Goal: Information Seeking & Learning: Learn about a topic

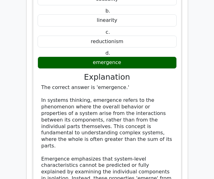
scroll to position [717, 0]
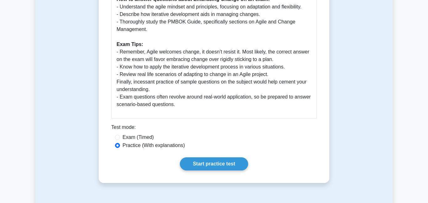
scroll to position [312, 0]
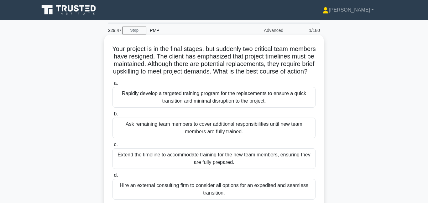
drag, startPoint x: 163, startPoint y: 65, endPoint x: 232, endPoint y: 77, distance: 69.6
click at [232, 76] on h5 "Your project is in the final stages, but suddenly two critical team members hav…" at bounding box center [214, 60] width 204 height 31
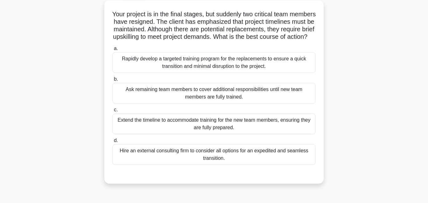
scroll to position [38, 0]
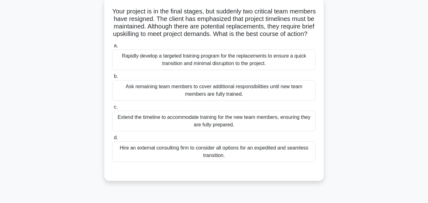
click at [211, 66] on div "Rapidly develop a targeted training program for the replacements to ensure a qu…" at bounding box center [213, 59] width 203 height 21
click at [112, 48] on input "a. Rapidly develop a targeted training program for the replacements to ensure a…" at bounding box center [112, 46] width 0 height 4
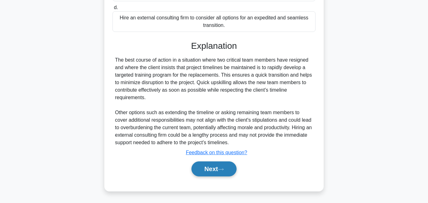
drag, startPoint x: 217, startPoint y: 173, endPoint x: 222, endPoint y: 169, distance: 6.5
click at [217, 173] on button "Next" at bounding box center [213, 169] width 45 height 15
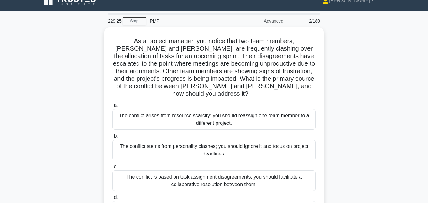
scroll to position [0, 0]
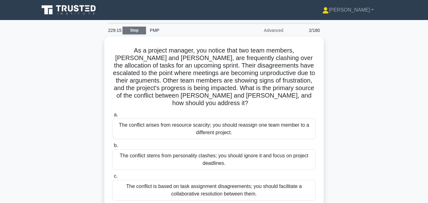
click at [137, 30] on link "Stop" at bounding box center [133, 31] width 23 height 8
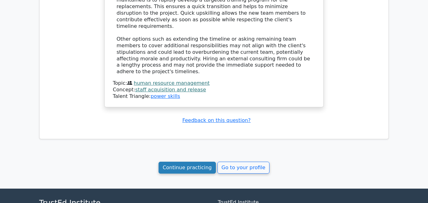
scroll to position [587, 0]
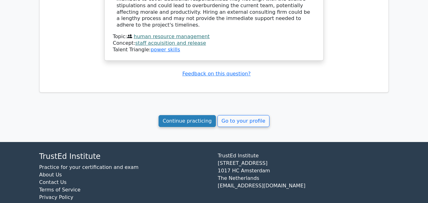
click at [192, 115] on link "Continue practicing" at bounding box center [186, 121] width 57 height 12
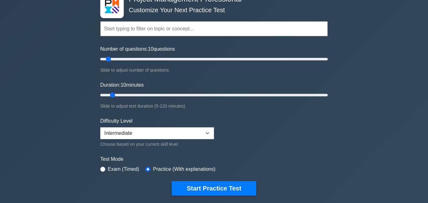
scroll to position [79, 0]
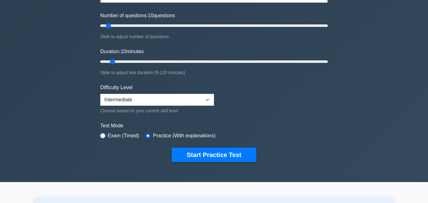
click at [103, 137] on input "radio" at bounding box center [102, 135] width 5 height 5
radio input "true"
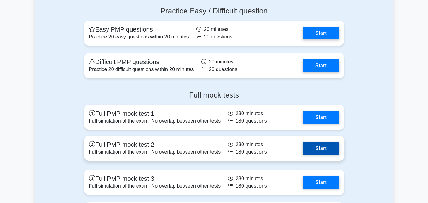
scroll to position [2099, 0]
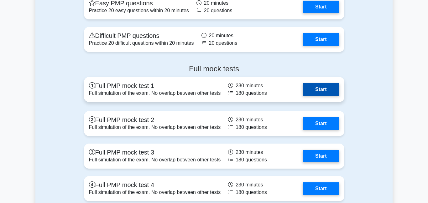
click at [323, 89] on link "Start" at bounding box center [321, 89] width 36 height 13
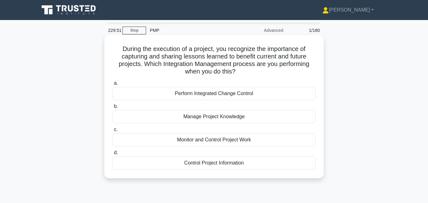
drag, startPoint x: 158, startPoint y: 60, endPoint x: 257, endPoint y: 70, distance: 99.2
click at [257, 70] on h5 "During the execution of a project, you recognize the importance of capturing an…" at bounding box center [214, 60] width 204 height 31
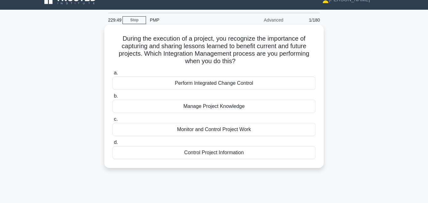
scroll to position [13, 0]
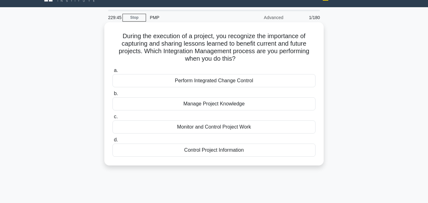
click at [217, 106] on div "Manage Project Knowledge" at bounding box center [213, 103] width 203 height 13
click at [112, 96] on input "b. Manage Project Knowledge" at bounding box center [112, 94] width 0 height 4
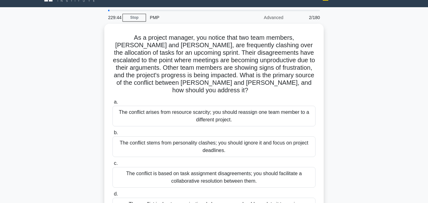
scroll to position [0, 0]
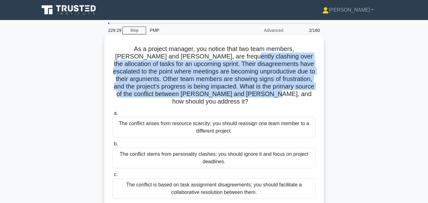
drag, startPoint x: 196, startPoint y: 58, endPoint x: 260, endPoint y: 96, distance: 74.8
click at [261, 96] on h5 "As a project manager, you notice that two team members, Lisa and Mark, are freq…" at bounding box center [214, 75] width 204 height 61
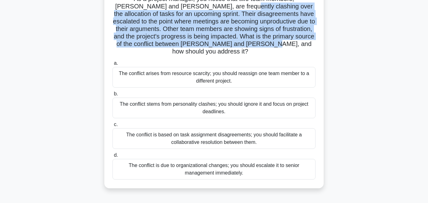
scroll to position [57, 0]
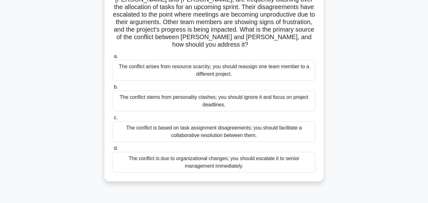
click at [212, 126] on div "The conflict is based on task assignment disagreements; you should facilitate a…" at bounding box center [213, 132] width 203 height 21
click at [112, 120] on input "c. The conflict is based on task assignment disagreements; you should facilitat…" at bounding box center [112, 118] width 0 height 4
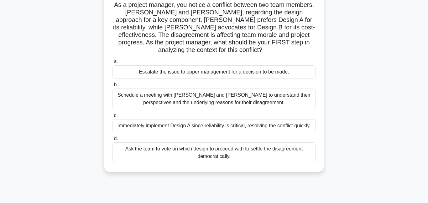
scroll to position [46, 0]
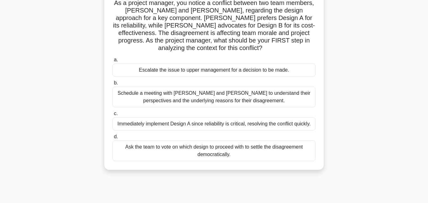
click at [194, 95] on div "Schedule a meeting with Sarah and John to understand their perspectives and the…" at bounding box center [213, 97] width 203 height 21
click at [112, 85] on input "b. Schedule a meeting with Sarah and John to understand their perspectives and …" at bounding box center [112, 83] width 0 height 4
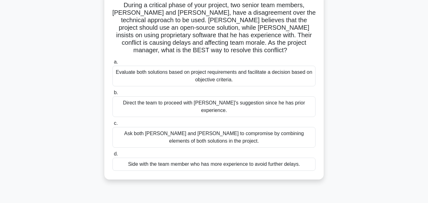
scroll to position [49, 0]
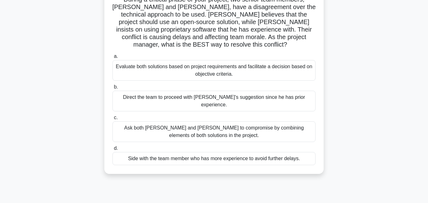
click at [177, 123] on div "Ask both Alice and Bob to compromise by combining elements of both solutions in…" at bounding box center [213, 132] width 203 height 21
click at [112, 120] on input "c. Ask both Alice and Bob to compromise by combining elements of both solutions…" at bounding box center [112, 118] width 0 height 4
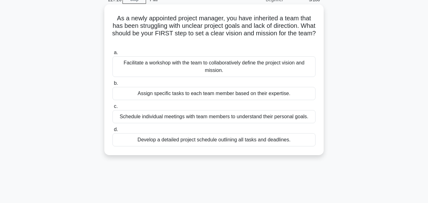
scroll to position [31, 0]
click at [212, 71] on div "Facilitate a workshop with the team to collaboratively define the project visio…" at bounding box center [213, 66] width 203 height 21
click at [112, 54] on input "a. Facilitate a workshop with the team to collaboratively define the project vi…" at bounding box center [112, 52] width 0 height 4
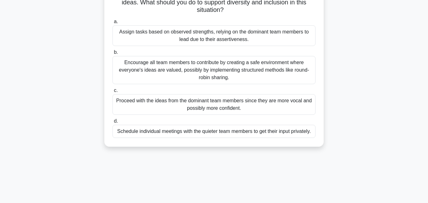
scroll to position [85, 0]
click at [174, 76] on div "Encourage all team members to contribute by creating a safe environment where e…" at bounding box center [213, 70] width 203 height 28
click at [112, 54] on input "b. Encourage all team members to contribute by creating a safe environment wher…" at bounding box center [112, 52] width 0 height 4
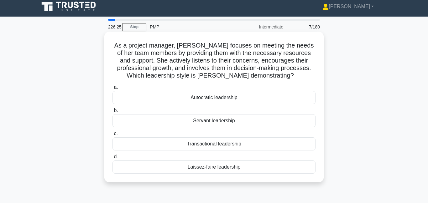
scroll to position [10, 0]
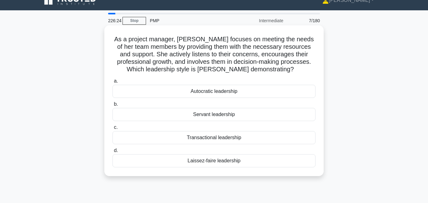
click at [220, 122] on div "a. Autocratic leadership b. Servant leadership c. d." at bounding box center [214, 122] width 210 height 93
click at [226, 115] on div "Servant leadership" at bounding box center [213, 114] width 203 height 13
click at [112, 106] on input "b. Servant leadership" at bounding box center [112, 104] width 0 height 4
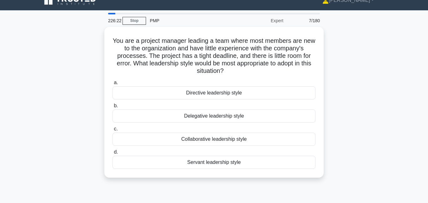
scroll to position [0, 0]
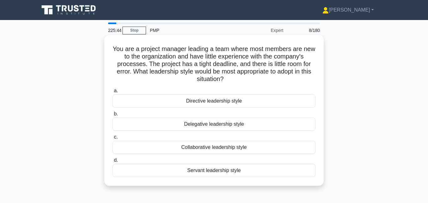
click at [178, 103] on div "Directive leadership style" at bounding box center [213, 101] width 203 height 13
click at [112, 93] on input "a. Directive leadership style" at bounding box center [112, 91] width 0 height 4
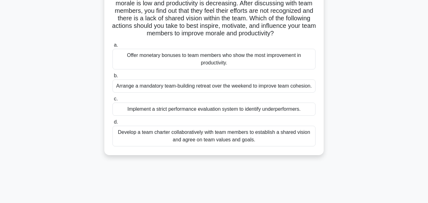
scroll to position [65, 0]
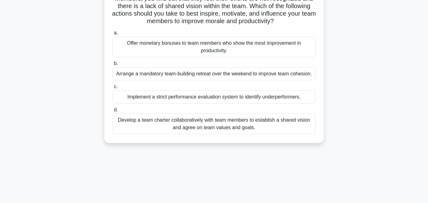
click at [177, 126] on div "Develop a team charter collaboratively with team members to establish a shared …" at bounding box center [213, 124] width 203 height 21
click at [112, 112] on input "d. Develop a team charter collaboratively with team members to establish a shar…" at bounding box center [112, 110] width 0 height 4
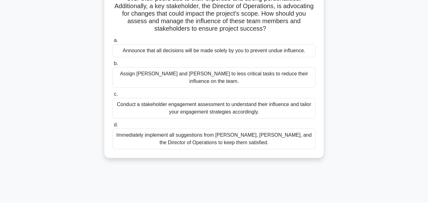
scroll to position [76, 0]
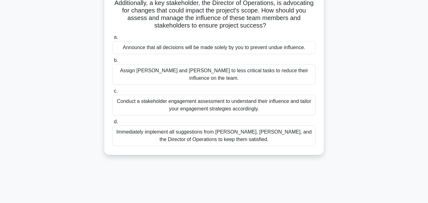
click at [228, 95] on div "Conduct a stakeholder engagement assessment to understand their influence and t…" at bounding box center [213, 105] width 203 height 21
click at [112, 93] on input "c. Conduct a stakeholder engagement assessment to understand their influence an…" at bounding box center [112, 91] width 0 height 4
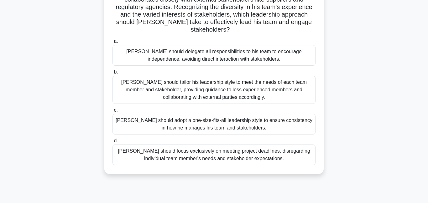
scroll to position [87, 0]
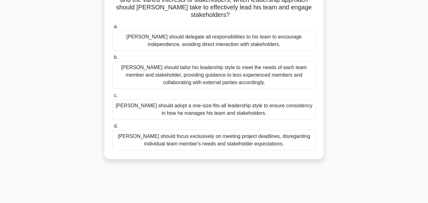
click at [205, 72] on div "John should tailor his leadership style to meet the needs of each team member a…" at bounding box center [213, 75] width 203 height 28
click at [112, 60] on input "b. John should tailor his leadership style to meet the needs of each team membe…" at bounding box center [112, 57] width 0 height 4
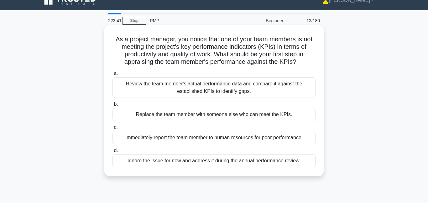
scroll to position [15, 0]
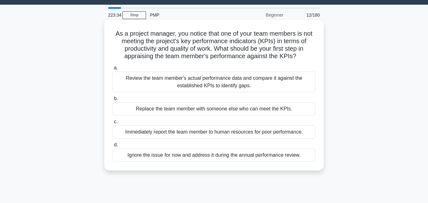
click at [205, 86] on div "Review the team member's actual performance data and compare it against the est…" at bounding box center [213, 82] width 203 height 21
click at [112, 70] on input "a. Review the team member's actual performance data and compare it against the …" at bounding box center [112, 68] width 0 height 4
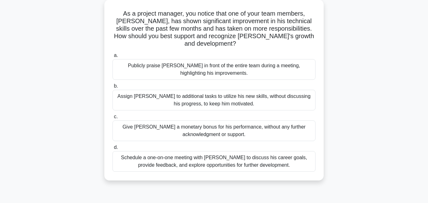
scroll to position [46, 0]
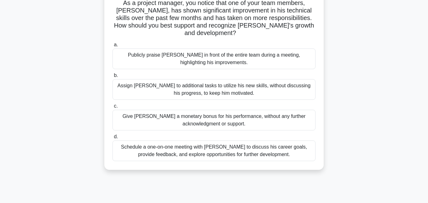
click at [166, 142] on div "Schedule a one-on-one meeting with Alex to discuss his career goals, provide fe…" at bounding box center [213, 151] width 203 height 21
click at [112, 139] on input "d. Schedule a one-on-one meeting with Alex to discuss his career goals, provide…" at bounding box center [112, 137] width 0 height 4
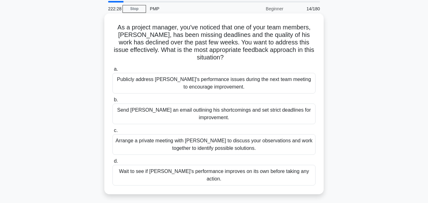
scroll to position [23, 0]
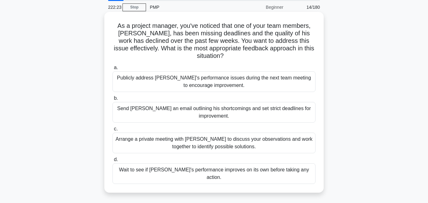
click at [225, 133] on div "Arrange a private meeting with Alex to discuss your observations and work toget…" at bounding box center [213, 143] width 203 height 21
click at [112, 131] on input "c. Arrange a private meeting with Alex to discuss your observations and work to…" at bounding box center [112, 129] width 0 height 4
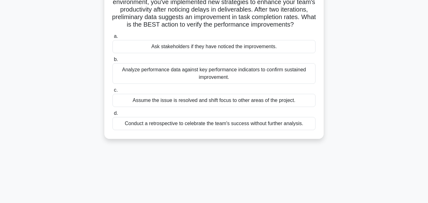
scroll to position [60, 0]
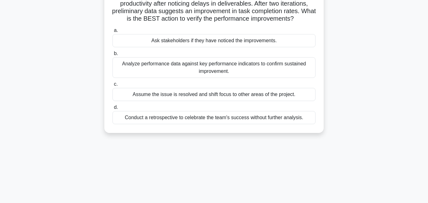
click at [215, 70] on div "Analyze performance data against key performance indicators to confirm sustaine…" at bounding box center [213, 67] width 203 height 21
click at [112, 56] on input "b. Analyze performance data against key performance indicators to confirm susta…" at bounding box center [112, 54] width 0 height 4
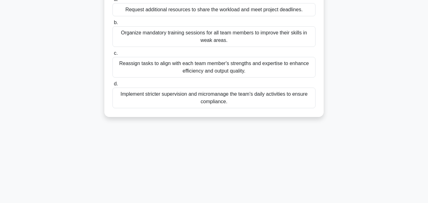
scroll to position [100, 0]
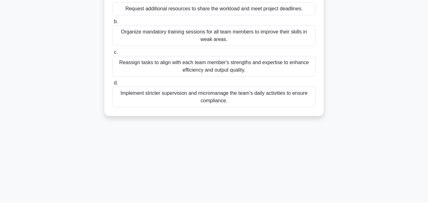
click at [215, 77] on div "Reassign tasks to align with each team member's strengths and expertise to enha…" at bounding box center [213, 66] width 203 height 21
click at [112, 54] on input "c. Reassign tasks to align with each team member's strengths and expertise to e…" at bounding box center [112, 52] width 0 height 4
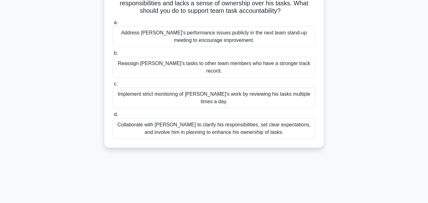
scroll to position [84, 0]
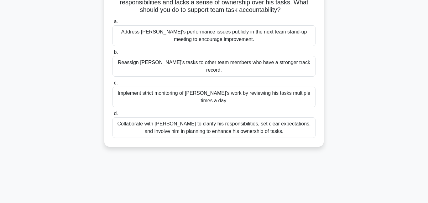
click at [176, 117] on div "Collaborate with Alex to clarify his responsibilities, set clear expectations, …" at bounding box center [213, 127] width 203 height 21
click at [112, 116] on input "d. Collaborate with Alex to clarify his responsibilities, set clear expectation…" at bounding box center [112, 114] width 0 height 4
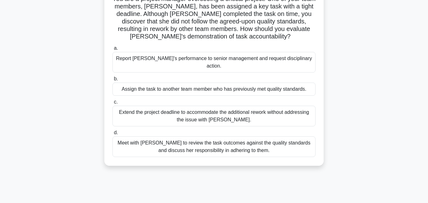
scroll to position [57, 0]
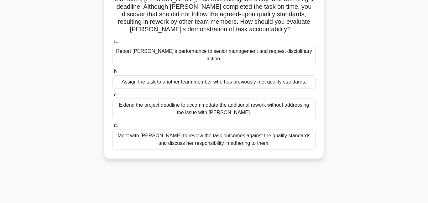
click at [186, 132] on div "Meet with Priya to review the task outcomes against the quality standards and d…" at bounding box center [213, 139] width 203 height 21
click at [112, 128] on input "d. Meet with Priya to review the task outcomes against the quality standards an…" at bounding box center [112, 126] width 0 height 4
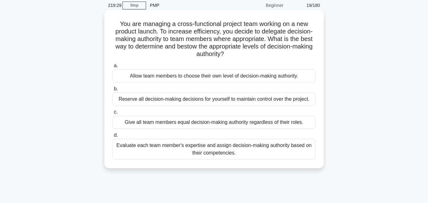
scroll to position [30, 0]
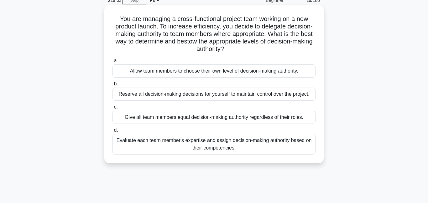
click at [184, 147] on div "Evaluate each team member's expertise and assign decision-making authority base…" at bounding box center [213, 144] width 203 height 21
click at [112, 132] on input "d. Evaluate each team member's expertise and assign decision-making authority b…" at bounding box center [112, 130] width 0 height 4
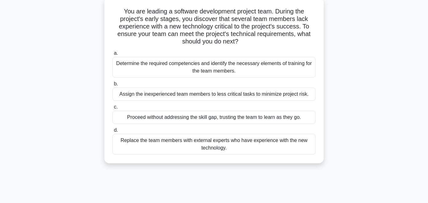
scroll to position [40, 0]
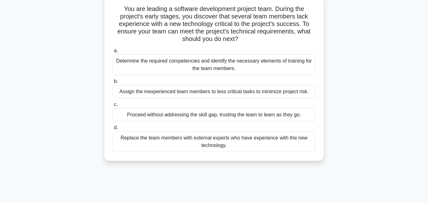
click at [240, 71] on div "Determine the required competencies and identify the necessary elements of trai…" at bounding box center [213, 64] width 203 height 21
click at [112, 53] on input "a. Determine the required competencies and identify the necessary elements of t…" at bounding box center [112, 51] width 0 height 4
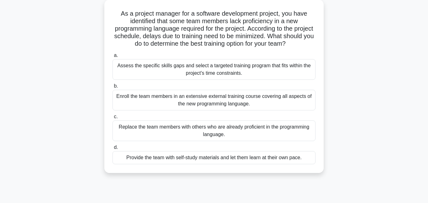
scroll to position [48, 0]
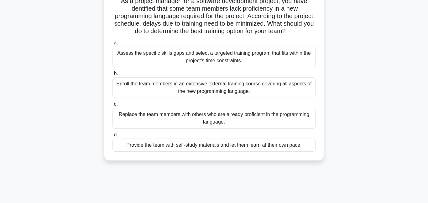
click at [170, 60] on div "Assess the specific skills gaps and select a targeted training program that fit…" at bounding box center [213, 57] width 203 height 21
click at [112, 45] on input "a. Assess the specific skills gaps and select a targeted training program that …" at bounding box center [112, 43] width 0 height 4
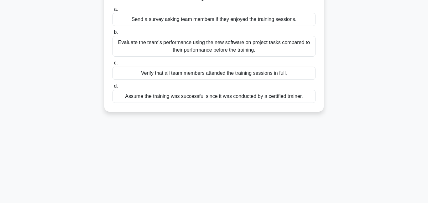
scroll to position [75, 0]
click at [176, 47] on div "Evaluate the team's performance using the new software on project tasks compare…" at bounding box center [213, 45] width 203 height 21
click at [112, 34] on input "b. Evaluate the team's performance using the new software on project tasks comp…" at bounding box center [112, 31] width 0 height 4
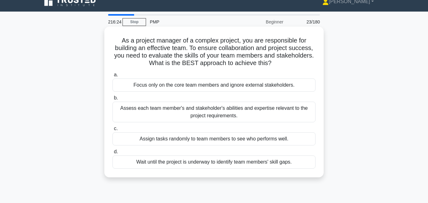
scroll to position [9, 0]
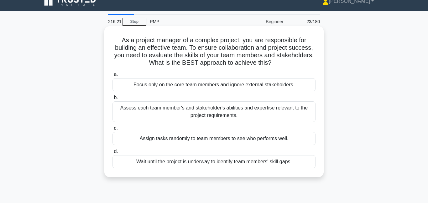
click at [246, 111] on div "Assess each team member's and stakeholder's abilities and expertise relevant to…" at bounding box center [213, 111] width 203 height 21
click at [112, 100] on input "b. Assess each team member's and stakeholder's abilities and expertise relevant…" at bounding box center [112, 98] width 0 height 4
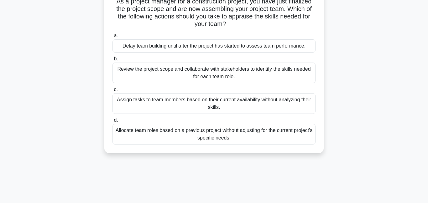
scroll to position [51, 0]
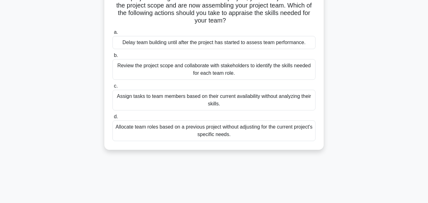
click at [217, 72] on div "Review the project scope and collaborate with stakeholders to identify the skil…" at bounding box center [213, 69] width 203 height 21
click at [112, 58] on input "b. Review the project scope and collaborate with stakeholders to identify the s…" at bounding box center [112, 56] width 0 height 4
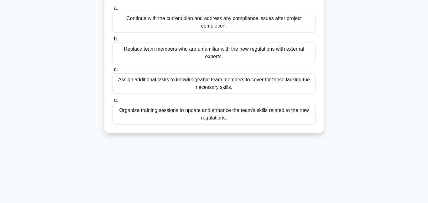
scroll to position [85, 0]
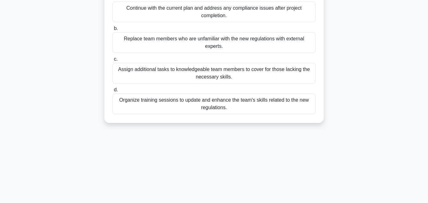
click at [212, 106] on div "Organize training sessions to update and enhance the team's skills related to t…" at bounding box center [213, 104] width 203 height 21
click at [112, 92] on input "d. Organize training sessions to update and enhance the team's skills related t…" at bounding box center [112, 90] width 0 height 4
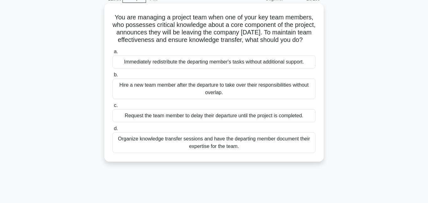
scroll to position [32, 0]
click at [204, 150] on div "Organize knowledge transfer sessions and have the departing member document the…" at bounding box center [213, 142] width 203 height 21
click at [112, 131] on input "d. Organize knowledge transfer sessions and have the departing member document …" at bounding box center [112, 129] width 0 height 4
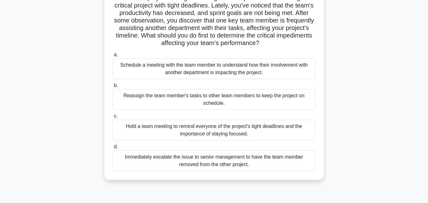
scroll to position [53, 0]
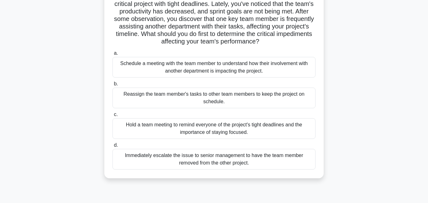
click at [235, 66] on div "Schedule a meeting with the team member to understand how their involvement wit…" at bounding box center [213, 67] width 203 height 21
click at [112, 55] on input "a. Schedule a meeting with the team member to understand how their involvement …" at bounding box center [112, 53] width 0 height 4
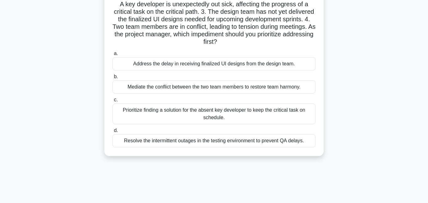
scroll to position [44, 0]
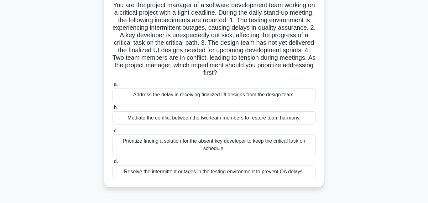
click at [195, 148] on div "Prioritize finding a solution for the absent key developer to keep the critical…" at bounding box center [213, 145] width 203 height 21
click at [112, 133] on input "c. Prioritize finding a solution for the absent key developer to keep the criti…" at bounding box center [112, 131] width 0 height 4
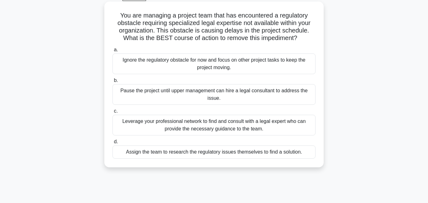
scroll to position [42, 0]
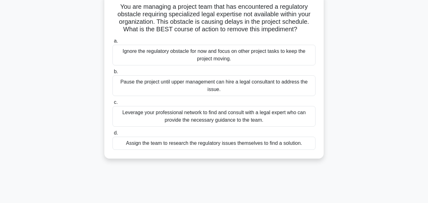
click at [202, 121] on div "Leverage your professional network to find and consult with a legal expert who …" at bounding box center [213, 116] width 203 height 21
click at [112, 105] on input "c. Leverage your professional network to find and consult with a legal expert w…" at bounding box center [112, 103] width 0 height 4
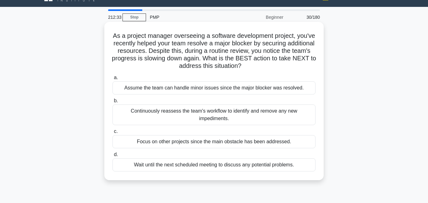
scroll to position [17, 0]
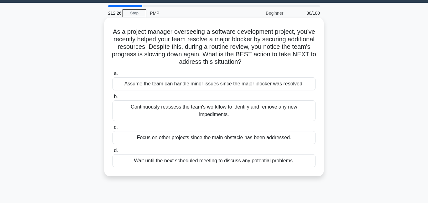
click at [196, 113] on div "Continuously reassess the team's workflow to identify and remove any new impedi…" at bounding box center [213, 111] width 203 height 21
click at [112, 99] on input "b. Continuously reassess the team's workflow to identify and remove any new imp…" at bounding box center [112, 97] width 0 height 4
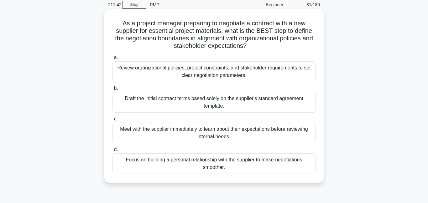
scroll to position [37, 0]
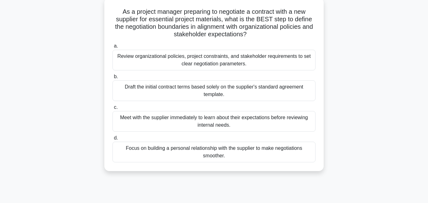
click at [177, 61] on div "Review organizational policies, project constraints, and stakeholder requiremen…" at bounding box center [213, 60] width 203 height 21
click at [112, 48] on input "a. Review organizational policies, project constraints, and stakeholder require…" at bounding box center [112, 46] width 0 height 4
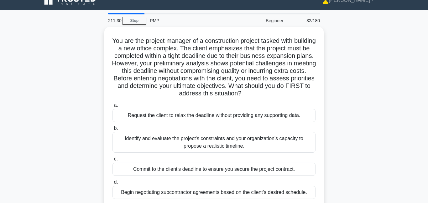
scroll to position [0, 0]
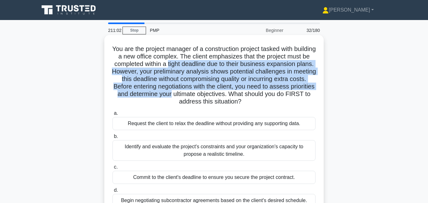
drag, startPoint x: 205, startPoint y: 65, endPoint x: 239, endPoint y: 93, distance: 44.1
click at [239, 93] on h5 "You are the project manager of a construction project tasked with building a ne…" at bounding box center [214, 75] width 204 height 61
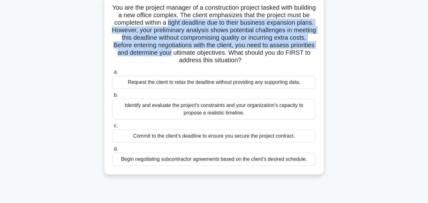
scroll to position [49, 0]
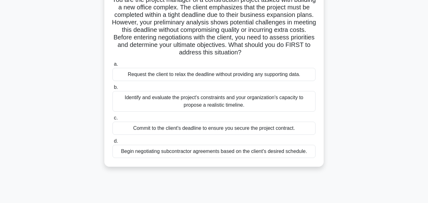
click at [218, 104] on div "Identify and evaluate the project's constraints and your organization's capacit…" at bounding box center [213, 101] width 203 height 21
click at [112, 90] on input "b. Identify and evaluate the project's constraints and your organization's capa…" at bounding box center [112, 87] width 0 height 4
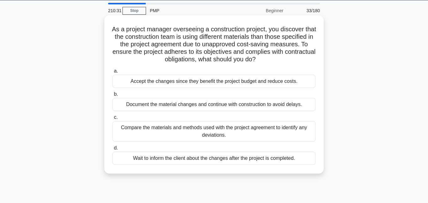
scroll to position [33, 0]
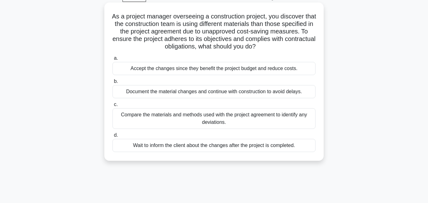
click at [209, 119] on div "Compare the materials and methods used with the project agreement to identify a…" at bounding box center [213, 118] width 203 height 21
click at [112, 107] on input "c. Compare the materials and methods used with the project agreement to identif…" at bounding box center [112, 105] width 0 height 4
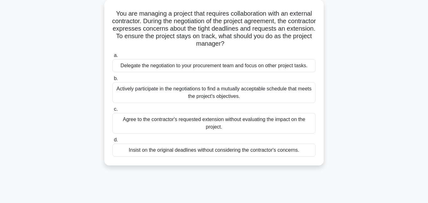
scroll to position [37, 0]
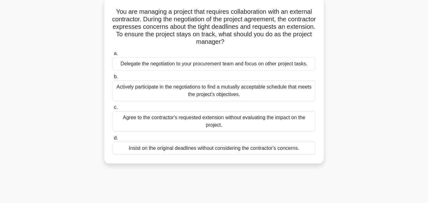
click at [228, 94] on div "Actively participate in the negotiations to find a mutually acceptable schedule…" at bounding box center [213, 90] width 203 height 21
click at [112, 79] on input "b. Actively participate in the negotiations to find a mutually acceptable sched…" at bounding box center [112, 77] width 0 height 4
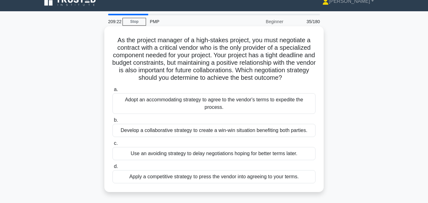
scroll to position [12, 0]
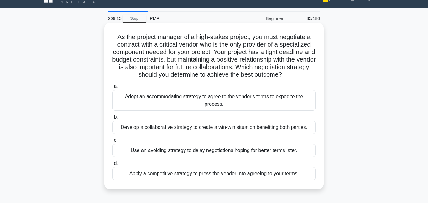
click at [224, 127] on div "Develop a collaborative strategy to create a win-win situation benefiting both …" at bounding box center [213, 127] width 203 height 13
click at [112, 119] on input "b. Develop a collaborative strategy to create a win-win situation benefiting bo…" at bounding box center [112, 117] width 0 height 4
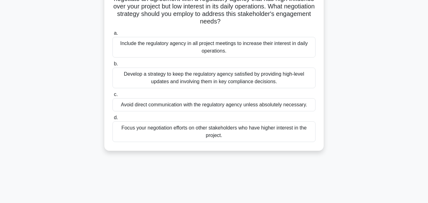
scroll to position [61, 0]
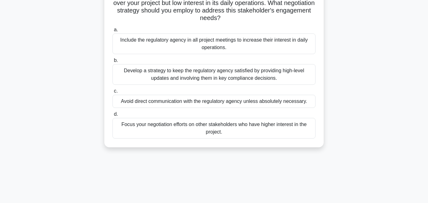
click at [210, 80] on div "Develop a strategy to keep the regulatory agency satisfied by providing high-le…" at bounding box center [213, 74] width 203 height 21
click at [112, 63] on input "b. Develop a strategy to keep the regulatory agency satisfied by providing high…" at bounding box center [112, 61] width 0 height 4
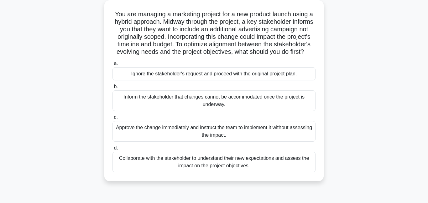
scroll to position [44, 0]
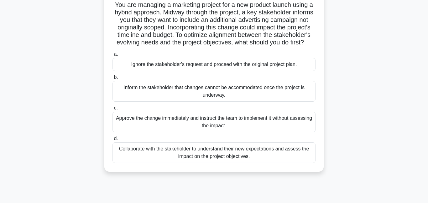
click at [207, 157] on div "Collaborate with the stakeholder to understand their new expectations and asses…" at bounding box center [213, 152] width 203 height 21
click at [112, 141] on input "d. Collaborate with the stakeholder to understand their new expectations and as…" at bounding box center [112, 139] width 0 height 4
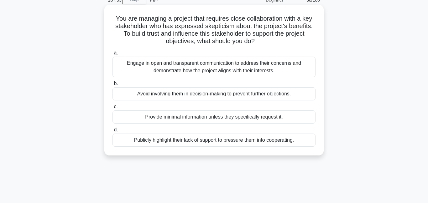
scroll to position [45, 0]
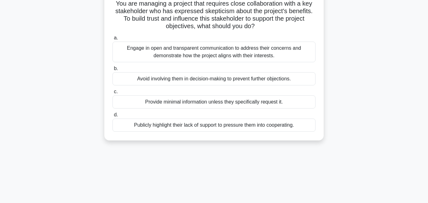
click at [235, 49] on div "Engage in open and transparent communication to address their concerns and demo…" at bounding box center [213, 52] width 203 height 21
click at [112, 40] on input "a. Engage in open and transparent communication to address their concerns and d…" at bounding box center [112, 38] width 0 height 4
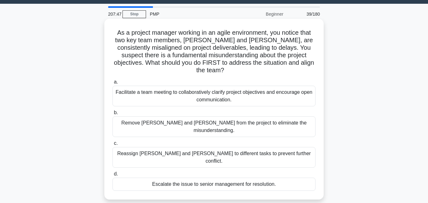
scroll to position [0, 0]
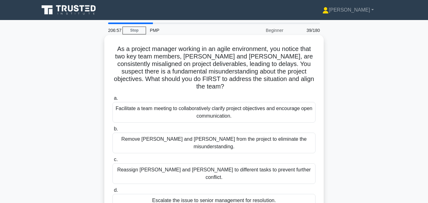
click at [205, 102] on div "Facilitate a team meeting to collaboratively clarify project objectives and enc…" at bounding box center [213, 112] width 203 height 21
click at [112, 100] on input "a. Facilitate a team meeting to collaboratively clarify project objectives and …" at bounding box center [112, 98] width 0 height 4
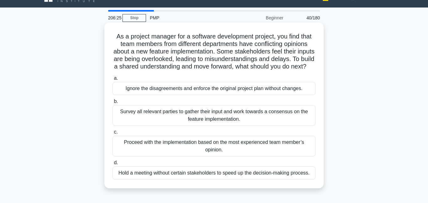
scroll to position [14, 0]
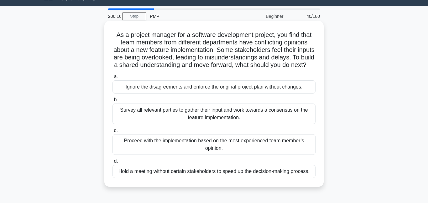
click at [158, 112] on div "Survey all relevant parties to gather their input and work towards a consensus …" at bounding box center [213, 114] width 203 height 21
click at [112, 102] on input "b. Survey all relevant parties to gather their input and work towards a consens…" at bounding box center [112, 100] width 0 height 4
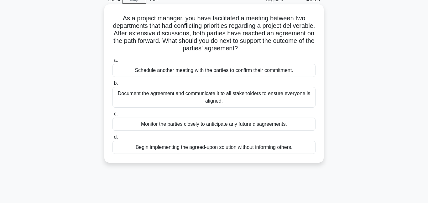
scroll to position [39, 0]
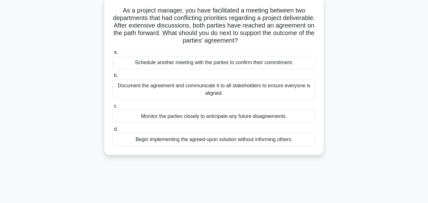
click at [175, 88] on div "Document the agreement and communicate it to all stakeholders to ensure everyon…" at bounding box center [213, 89] width 203 height 21
click at [112, 78] on input "b. Document the agreement and communicate it to all stakeholders to ensure ever…" at bounding box center [112, 76] width 0 height 4
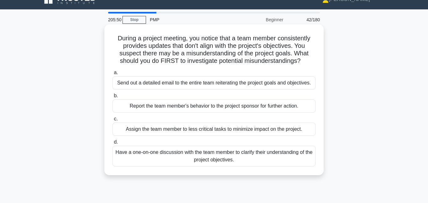
scroll to position [0, 0]
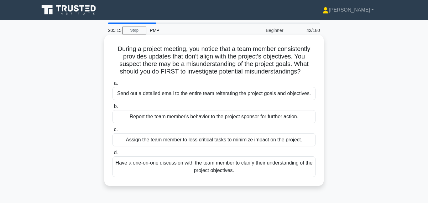
click at [199, 165] on div "Have a one-on-one discussion with the team member to clarify their understandin…" at bounding box center [213, 167] width 203 height 21
click at [112, 155] on input "d. Have a one-on-one discussion with the team member to clarify their understan…" at bounding box center [112, 153] width 0 height 4
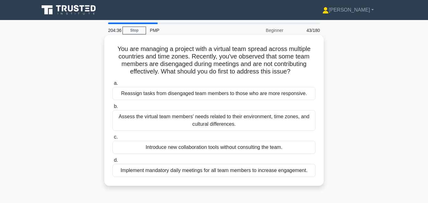
click at [240, 118] on div "Assess the virtual team members' needs related to their environment, time zones…" at bounding box center [213, 120] width 203 height 21
click at [112, 109] on input "b. Assess the virtual team members' needs related to their environment, time zo…" at bounding box center [112, 107] width 0 height 4
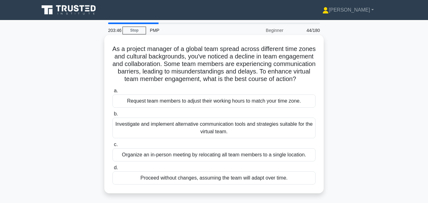
click at [237, 129] on div "Investigate and implement alternative communication tools and strategies suitab…" at bounding box center [213, 128] width 203 height 21
click at [112, 116] on input "b. Investigate and implement alternative communication tools and strategies sui…" at bounding box center [112, 114] width 0 height 4
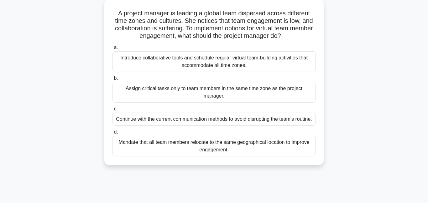
scroll to position [38, 0]
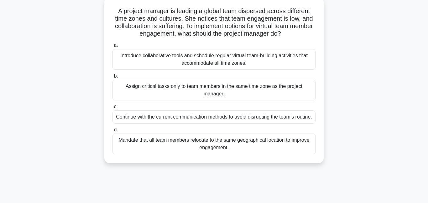
click at [181, 63] on div "Introduce collaborative tools and schedule regular virtual team-building activi…" at bounding box center [213, 59] width 203 height 21
click at [112, 48] on input "a. Introduce collaborative tools and schedule regular virtual team-building act…" at bounding box center [112, 46] width 0 height 4
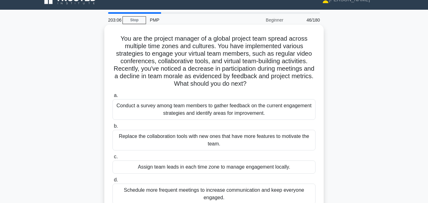
scroll to position [0, 0]
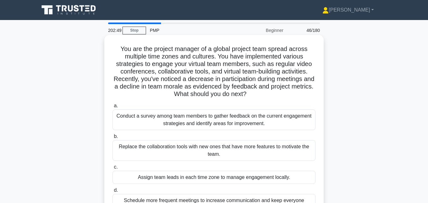
drag, startPoint x: 177, startPoint y: 87, endPoint x: 249, endPoint y: 94, distance: 72.6
click at [249, 94] on h5 "You are the project manager of a global project team spread across multiple tim…" at bounding box center [214, 71] width 204 height 53
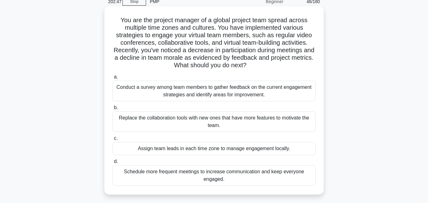
scroll to position [30, 0]
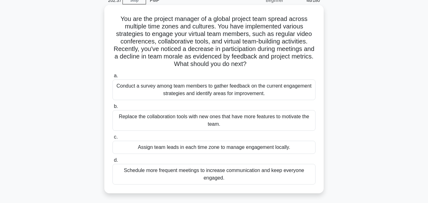
click at [207, 95] on div "Conduct a survey among team members to gather feedback on the current engagemen…" at bounding box center [213, 90] width 203 height 21
click at [112, 78] on input "a. Conduct a survey among team members to gather feedback on the current engage…" at bounding box center [112, 76] width 0 height 4
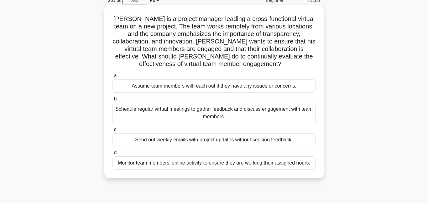
scroll to position [33, 0]
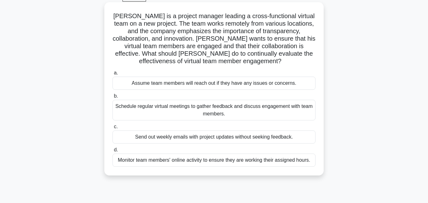
click at [206, 114] on div "Schedule regular virtual meetings to gather feedback and discuss engagement wit…" at bounding box center [213, 110] width 203 height 21
click at [112, 98] on input "b. Schedule regular virtual meetings to gather feedback and discuss engagement …" at bounding box center [112, 96] width 0 height 4
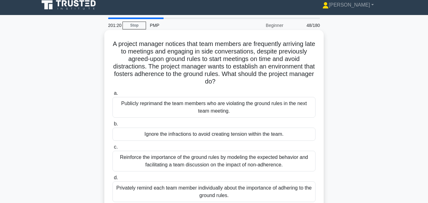
scroll to position [25, 0]
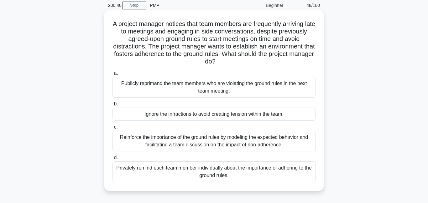
click at [184, 178] on div "Privately remind each team member individually about the importance of adhering…" at bounding box center [213, 172] width 203 height 21
click at [112, 160] on input "d. Privately remind each team member individually about the importance of adher…" at bounding box center [112, 158] width 0 height 4
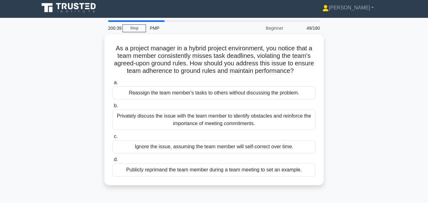
scroll to position [0, 0]
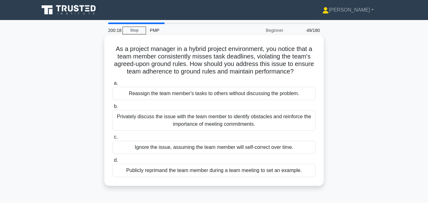
click at [174, 124] on div "Privately discuss the issue with the team member to identify obstacles and rein…" at bounding box center [213, 120] width 203 height 21
click at [112, 109] on input "b. Privately discuss the issue with the team member to identify obstacles and r…" at bounding box center [112, 107] width 0 height 4
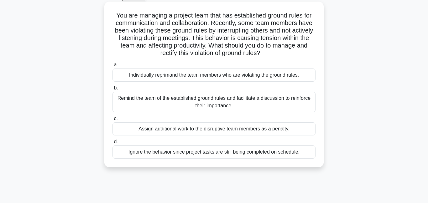
scroll to position [34, 0]
click at [181, 105] on div "Remind the team of the established ground rules and facilitate a discussion to …" at bounding box center [213, 101] width 203 height 21
click at [112, 90] on input "b. Remind the team of the established ground rules and facilitate a discussion …" at bounding box center [112, 88] width 0 height 4
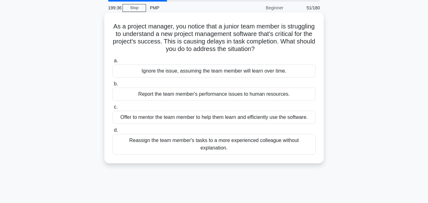
scroll to position [24, 0]
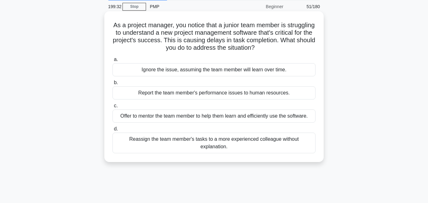
click at [179, 117] on div "Offer to mentor the team member to help them learn and efficiently use the soft…" at bounding box center [213, 116] width 203 height 13
click at [112, 108] on input "c. Offer to mentor the team member to help them learn and efficiently use the s…" at bounding box center [112, 106] width 0 height 4
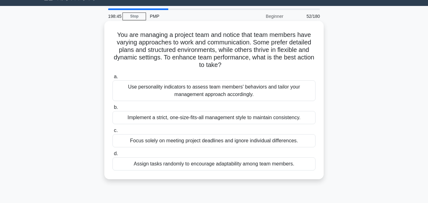
scroll to position [16, 0]
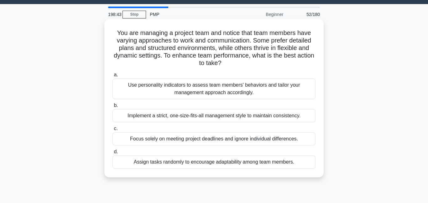
click at [200, 85] on div "Use personality indicators to assess team members' behaviors and tailor your ma…" at bounding box center [213, 89] width 203 height 21
click at [112, 77] on input "a. Use personality indicators to assess team members' behaviors and tailor your…" at bounding box center [112, 75] width 0 height 4
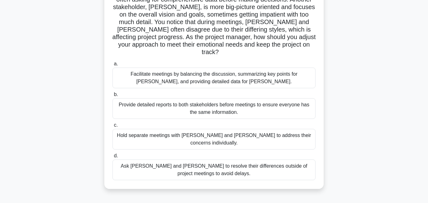
scroll to position [70, 0]
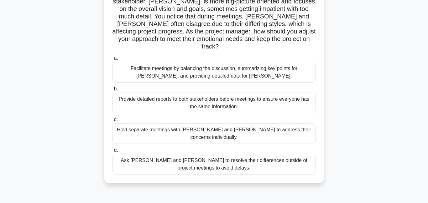
click at [153, 62] on div "Facilitate meetings by balancing the discussion, summarizing key points for Joh…" at bounding box center [213, 72] width 203 height 21
click at [112, 60] on input "a. Facilitate meetings by balancing the discussion, summarizing key points for …" at bounding box center [112, 58] width 0 height 4
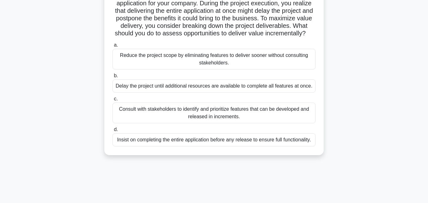
scroll to position [62, 0]
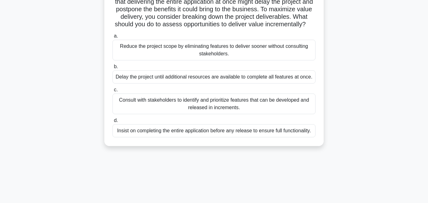
click at [181, 102] on div "Consult with stakeholders to identify and prioritize features that can be devel…" at bounding box center [213, 104] width 203 height 21
click at [112, 92] on input "c. Consult with stakeholders to identify and prioritize features that can be de…" at bounding box center [112, 90] width 0 height 4
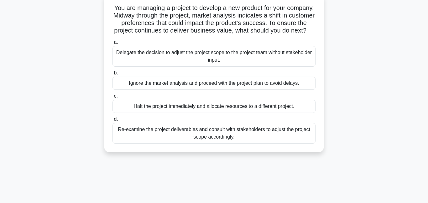
scroll to position [44, 0]
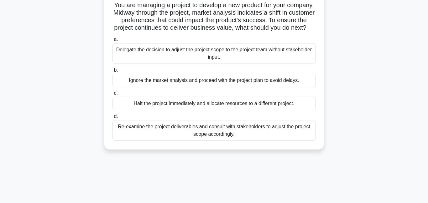
click at [205, 130] on div "Re-examine the project deliverables and consult with stakeholders to adjust the…" at bounding box center [213, 130] width 203 height 21
click at [112, 119] on input "d. Re-examine the project deliverables and consult with stakeholders to adjust …" at bounding box center [112, 117] width 0 height 4
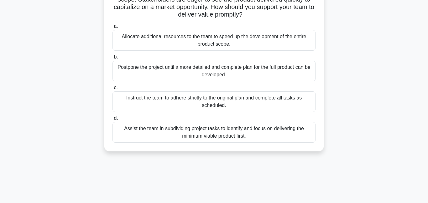
scroll to position [67, 0]
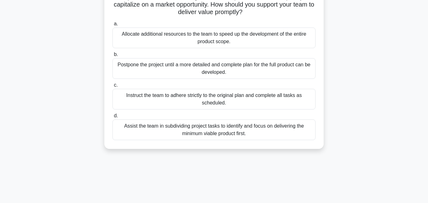
click at [187, 134] on div "Assist the team in subdividing project tasks to identify and focus on deliverin…" at bounding box center [213, 130] width 203 height 21
click at [112, 118] on input "d. Assist the team in subdividing project tasks to identify and focus on delive…" at bounding box center [112, 116] width 0 height 4
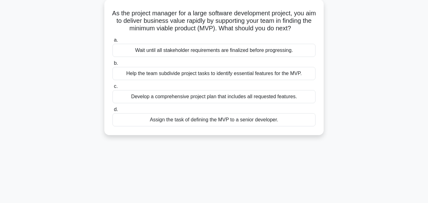
scroll to position [0, 0]
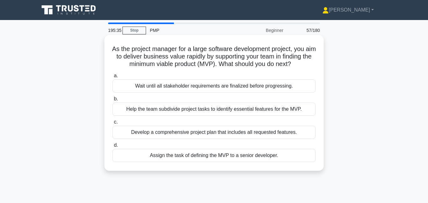
click at [236, 112] on div "Help the team subdivide project tasks to identify essential features for the MV…" at bounding box center [213, 109] width 203 height 13
click at [112, 101] on input "b. Help the team subdivide project tasks to identify essential features for the…" at bounding box center [112, 99] width 0 height 4
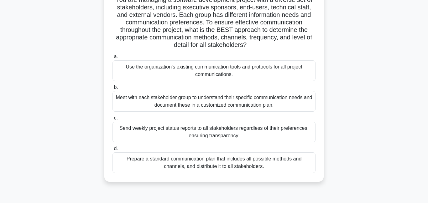
scroll to position [63, 0]
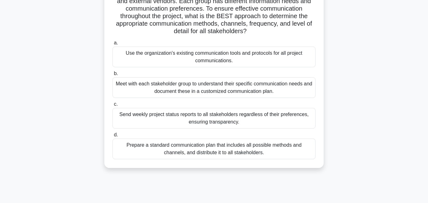
click at [164, 85] on div "Meet with each stakeholder group to understand their specific communication nee…" at bounding box center [213, 87] width 203 height 21
click at [112, 76] on input "b. Meet with each stakeholder group to understand their specific communication …" at bounding box center [112, 74] width 0 height 4
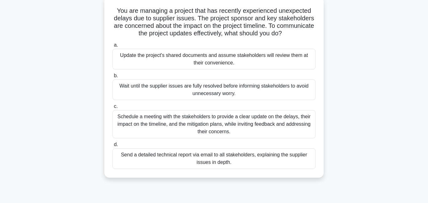
scroll to position [46, 0]
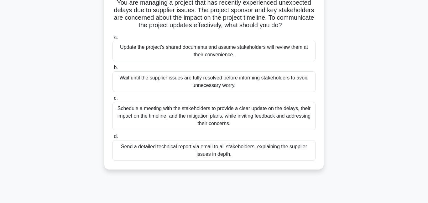
click at [152, 116] on div "Schedule a meeting with the stakeholders to provide a clear update on the delay…" at bounding box center [213, 116] width 203 height 28
click at [112, 101] on input "c. Schedule a meeting with the stakeholders to provide a clear update on the de…" at bounding box center [112, 98] width 0 height 4
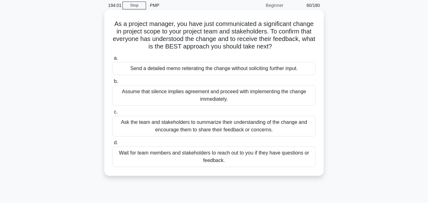
scroll to position [25, 0]
click at [194, 129] on div "Ask the team and stakeholders to summarize their understanding of the change an…" at bounding box center [213, 126] width 203 height 21
click at [112, 114] on input "c. Ask the team and stakeholders to summarize their understanding of the change…" at bounding box center [112, 112] width 0 height 4
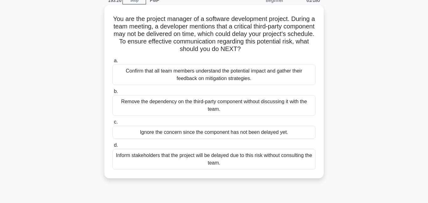
scroll to position [33, 0]
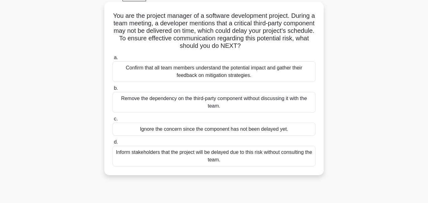
click at [202, 75] on div "Confirm that all team members understand the potential impact and gather their …" at bounding box center [213, 71] width 203 height 21
click at [112, 60] on input "a. Confirm that all team members understand the potential impact and gather the…" at bounding box center [112, 58] width 0 height 4
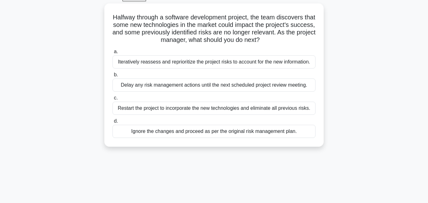
scroll to position [0, 0]
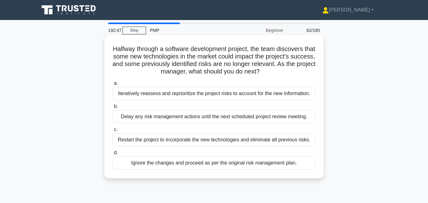
click at [209, 97] on div "Iteratively reassess and reprioritize the project risks to account for the new …" at bounding box center [213, 93] width 203 height 13
click at [112, 85] on input "a. Iteratively reassess and reprioritize the project risks to account for the n…" at bounding box center [112, 83] width 0 height 4
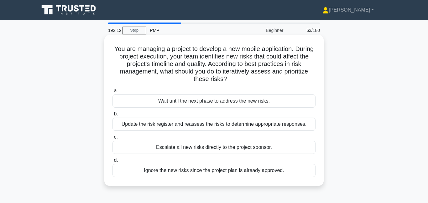
click at [216, 128] on div "Update the risk register and reassess the risks to determine appropriate respon…" at bounding box center [213, 124] width 203 height 13
click at [112, 116] on input "b. Update the risk register and reassess the risks to determine appropriate res…" at bounding box center [112, 114] width 0 height 4
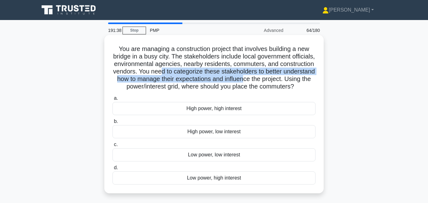
drag, startPoint x: 159, startPoint y: 68, endPoint x: 240, endPoint y: 76, distance: 80.9
click at [242, 78] on h5 "You are managing a construction project that involves building a new bridge in …" at bounding box center [214, 68] width 204 height 46
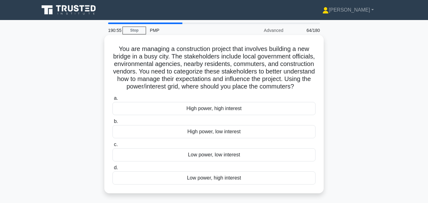
click at [205, 178] on div "Low power, high interest" at bounding box center [213, 178] width 203 height 13
click at [112, 170] on input "d. Low power, high interest" at bounding box center [112, 168] width 0 height 4
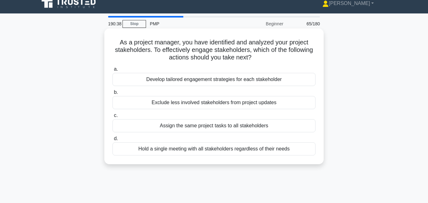
scroll to position [7, 0]
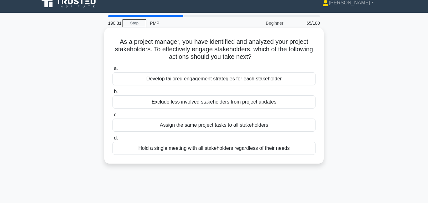
click at [242, 82] on div "Develop tailored engagement strategies for each stakeholder" at bounding box center [213, 78] width 203 height 13
click at [112, 71] on input "a. Develop tailored engagement strategies for each stakeholder" at bounding box center [112, 69] width 0 height 4
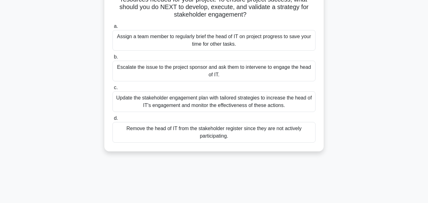
scroll to position [80, 0]
click at [191, 103] on div "Update the stakeholder engagement plan with tailored strategies to increase the…" at bounding box center [213, 101] width 203 height 21
click at [112, 90] on input "c. Update the stakeholder engagement plan with tailored strategies to increase …" at bounding box center [112, 87] width 0 height 4
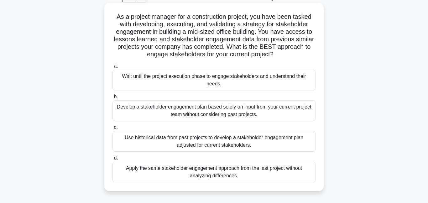
scroll to position [35, 0]
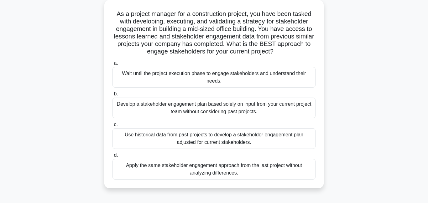
click at [199, 138] on div "Use historical data from past projects to develop a stakeholder engagement plan…" at bounding box center [213, 138] width 203 height 21
click at [112, 127] on input "c. Use historical data from past projects to develop a stakeholder engagement p…" at bounding box center [112, 125] width 0 height 4
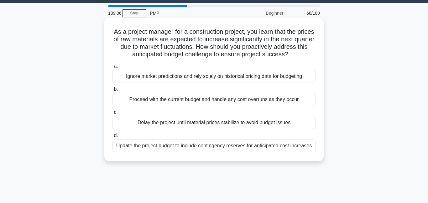
scroll to position [18, 0]
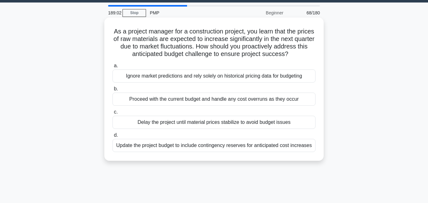
click at [183, 147] on div "Update the project budget to include contingency reserves for anticipated cost …" at bounding box center [213, 145] width 203 height 13
click at [112, 137] on input "d. Update the project budget to include contingency reserves for anticipated co…" at bounding box center [112, 135] width 0 height 4
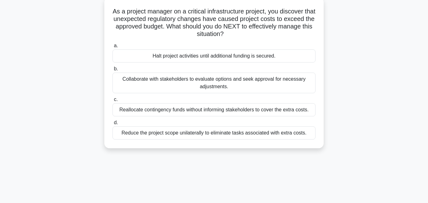
scroll to position [49, 0]
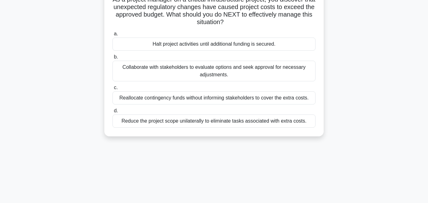
click at [244, 75] on div "Collaborate with stakeholders to evaluate options and seek approval for necessa…" at bounding box center [213, 71] width 203 height 21
click at [112, 59] on input "b. Collaborate with stakeholders to evaluate options and seek approval for nece…" at bounding box center [112, 57] width 0 height 4
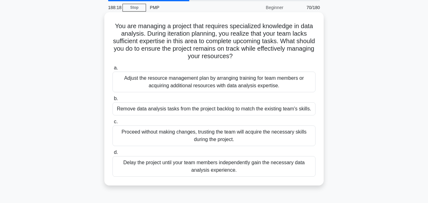
scroll to position [28, 0]
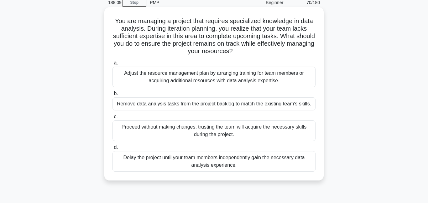
click at [206, 81] on div "Adjust the resource management plan by arranging training for team members or a…" at bounding box center [213, 77] width 203 height 21
click at [112, 65] on input "a. Adjust the resource management plan by arranging training for team members o…" at bounding box center [112, 63] width 0 height 4
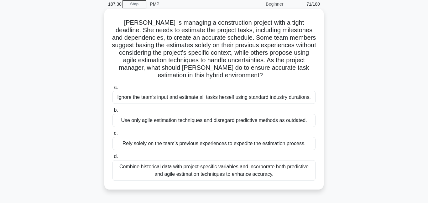
scroll to position [41, 0]
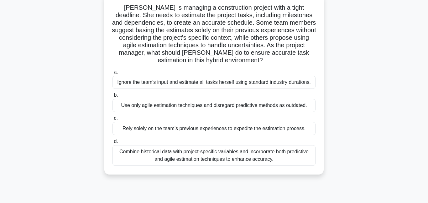
click at [203, 158] on div "Combine historical data with project-specific variables and incorporate both pr…" at bounding box center [213, 155] width 203 height 21
click at [112, 144] on input "d. Combine historical data with project-specific variables and incorporate both…" at bounding box center [112, 142] width 0 height 4
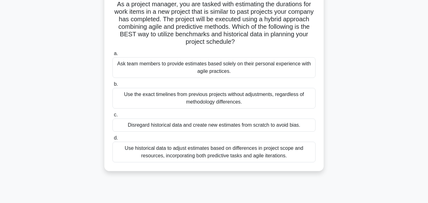
scroll to position [52, 0]
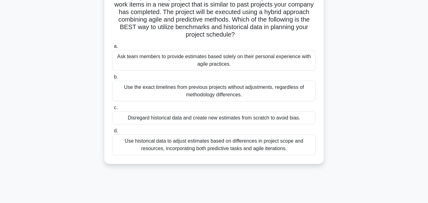
click at [194, 148] on div "Use historical data to adjust estimates based on differences in project scope a…" at bounding box center [213, 145] width 203 height 21
click at [112, 133] on input "d. Use historical data to adjust estimates based on differences in project scop…" at bounding box center [112, 131] width 0 height 4
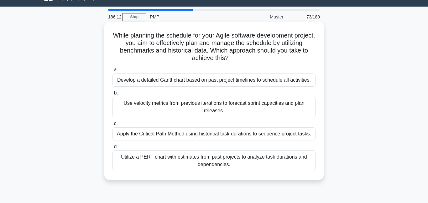
scroll to position [14, 0]
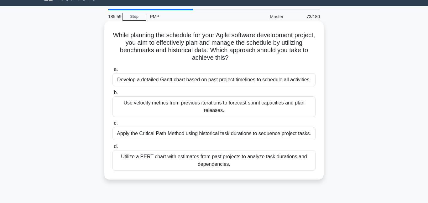
click at [206, 109] on div "Use velocity metrics from previous iterations to forecast sprint capacities and…" at bounding box center [213, 106] width 203 height 21
click at [194, 107] on div "Use velocity metrics from previous iterations to forecast sprint capacities and…" at bounding box center [213, 106] width 203 height 21
click at [112, 95] on input "b. Use velocity metrics from previous iterations to forecast sprint capacities …" at bounding box center [112, 93] width 0 height 4
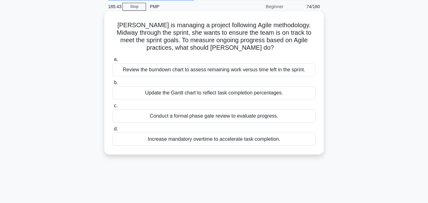
scroll to position [25, 0]
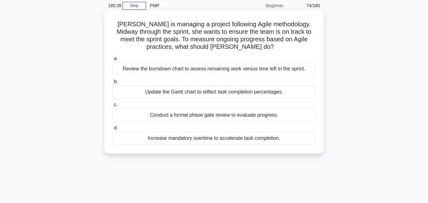
click at [195, 69] on div "Review the burndown chart to assess remaining work versus time left in the spri…" at bounding box center [213, 68] width 203 height 13
click at [112, 61] on input "a. Review the burndown chart to assess remaining work versus time left in the s…" at bounding box center [112, 59] width 0 height 4
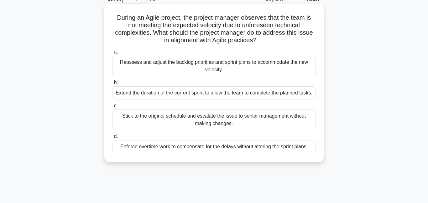
scroll to position [34, 0]
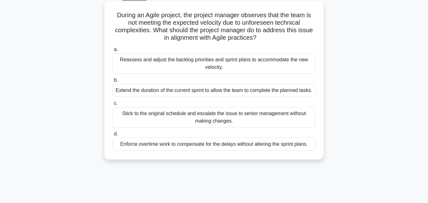
click at [217, 58] on div "Reassess and adjust the backlog priorities and sprint plans to accommodate the …" at bounding box center [213, 63] width 203 height 21
click at [112, 52] on input "a. Reassess and adjust the backlog priorities and sprint plans to accommodate t…" at bounding box center [112, 50] width 0 height 4
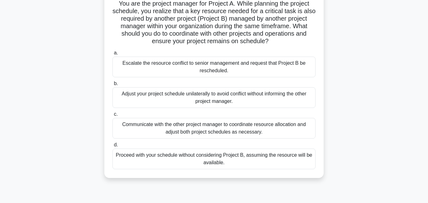
scroll to position [54, 0]
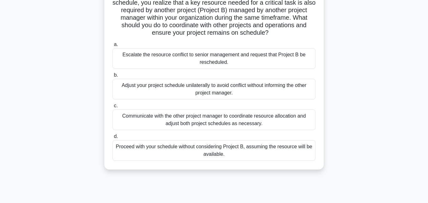
click at [169, 120] on div "Communicate with the other project manager to coordinate resource allocation an…" at bounding box center [213, 120] width 203 height 21
click at [112, 108] on input "c. Communicate with the other project manager to coordinate resource allocation…" at bounding box center [112, 106] width 0 height 4
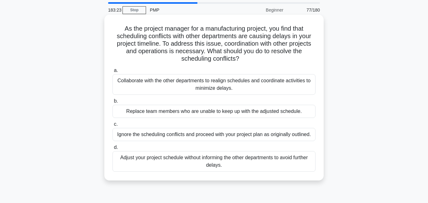
scroll to position [23, 0]
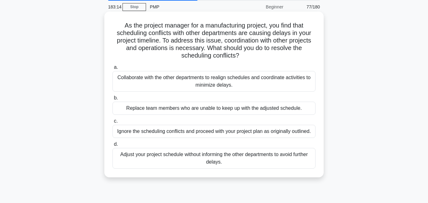
click at [199, 81] on div "Collaborate with the other departments to realign schedules and coordinate acti…" at bounding box center [213, 81] width 203 height 21
click at [112, 70] on input "a. Collaborate with the other departments to realign schedules and coordinate a…" at bounding box center [112, 67] width 0 height 4
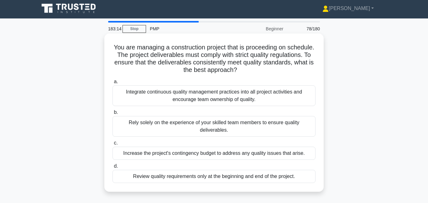
scroll to position [0, 0]
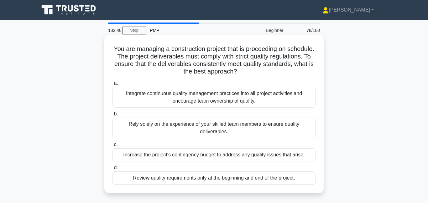
click at [213, 100] on div "Integrate continuous quality management practices into all project activities a…" at bounding box center [213, 97] width 203 height 21
click at [112, 85] on input "a. Integrate continuous quality management practices into all project activitie…" at bounding box center [112, 83] width 0 height 4
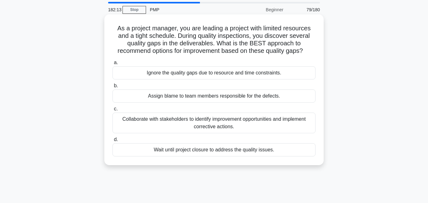
scroll to position [24, 0]
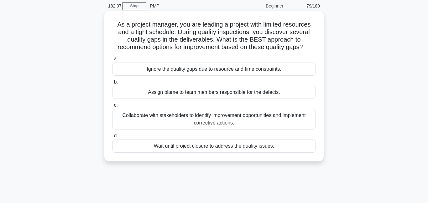
click at [238, 119] on div "Collaborate with stakeholders to identify improvement opportunities and impleme…" at bounding box center [213, 119] width 203 height 21
click at [112, 107] on input "c. Collaborate with stakeholders to identify improvement opportunities and impl…" at bounding box center [112, 105] width 0 height 4
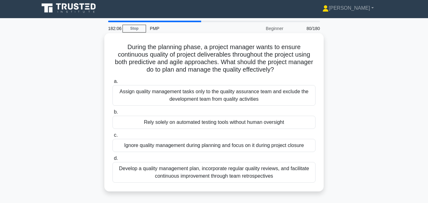
scroll to position [0, 0]
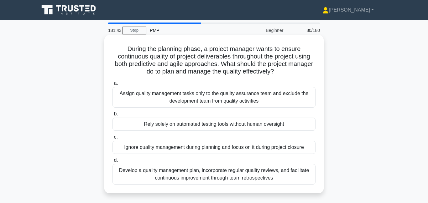
click at [173, 170] on div "Develop a quality management plan, incorporate regular quality reviews, and fac…" at bounding box center [213, 174] width 203 height 21
click at [112, 163] on input "d. Develop a quality management plan, incorporate regular quality reviews, and …" at bounding box center [112, 160] width 0 height 4
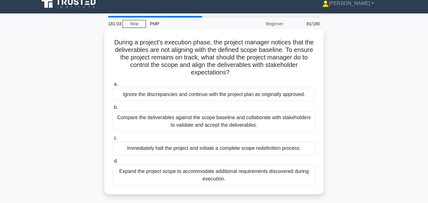
scroll to position [8, 0]
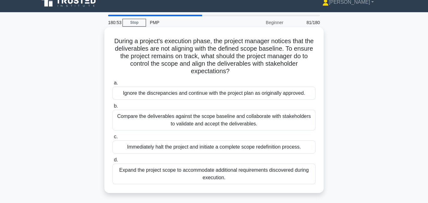
click at [242, 122] on div "Compare the deliverables against the scope baseline and collaborate with stakeh…" at bounding box center [213, 120] width 203 height 21
click at [112, 108] on input "b. Compare the deliverables against the scope baseline and collaborate with sta…" at bounding box center [112, 106] width 0 height 4
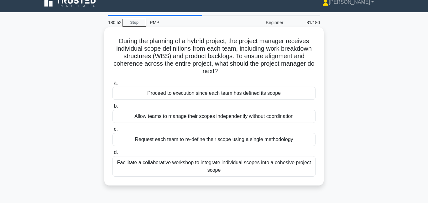
scroll to position [0, 0]
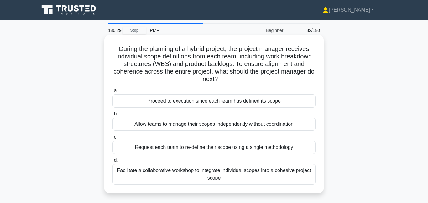
click at [137, 174] on div "Facilitate a collaborative workshop to integrate individual scopes into a cohes…" at bounding box center [213, 174] width 203 height 21
click at [112, 163] on input "d. Facilitate a collaborative workshop to integrate individual scopes into a co…" at bounding box center [112, 160] width 0 height 4
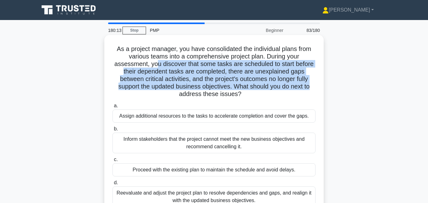
drag, startPoint x: 159, startPoint y: 65, endPoint x: 314, endPoint y: 87, distance: 156.4
click at [314, 87] on h5 "As a project manager, you have consolidated the individual plans from various t…" at bounding box center [214, 71] width 204 height 53
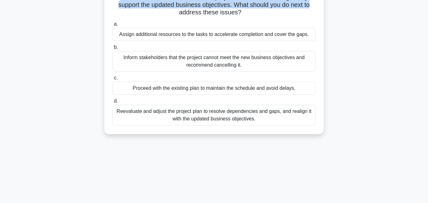
scroll to position [82, 0]
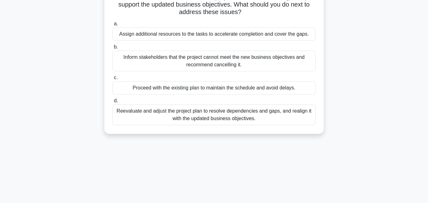
click at [195, 116] on div "Reevaluate and adjust the project plan to resolve dependencies and gaps, and re…" at bounding box center [213, 115] width 203 height 21
click at [112, 103] on input "d. Reevaluate and adjust the project plan to resolve dependencies and gaps, and…" at bounding box center [112, 101] width 0 height 4
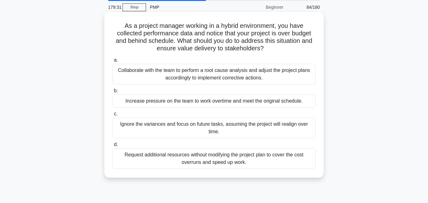
scroll to position [25, 0]
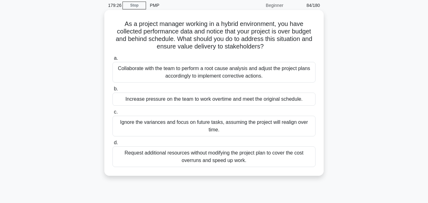
click at [174, 70] on div "Collaborate with the team to perform a root cause analysis and adjust the proje…" at bounding box center [213, 72] width 203 height 21
click at [112, 60] on input "a. Collaborate with the team to perform a root cause analysis and adjust the pr…" at bounding box center [112, 58] width 0 height 4
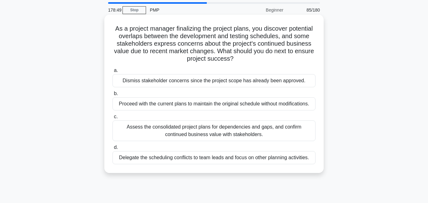
scroll to position [23, 0]
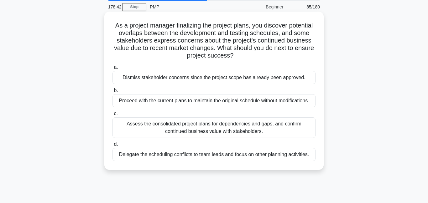
click at [211, 131] on div "Assess the consolidated project plans for dependencies and gaps, and confirm co…" at bounding box center [213, 127] width 203 height 21
click at [112, 116] on input "c. Assess the consolidated project plans for dependencies and gaps, and confirm…" at bounding box center [112, 114] width 0 height 4
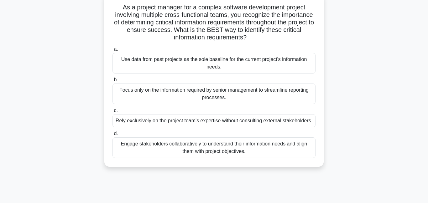
scroll to position [43, 0]
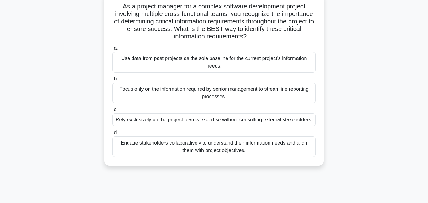
click at [187, 147] on div "Engage stakeholders collaboratively to understand their information needs and a…" at bounding box center [213, 147] width 203 height 21
click at [178, 149] on div "Engage stakeholders collaboratively to understand their information needs and a…" at bounding box center [213, 147] width 203 height 21
click at [112, 135] on input "d. Engage stakeholders collaboratively to understand their information needs an…" at bounding box center [112, 133] width 0 height 4
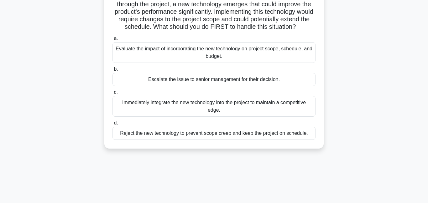
scroll to position [54, 0]
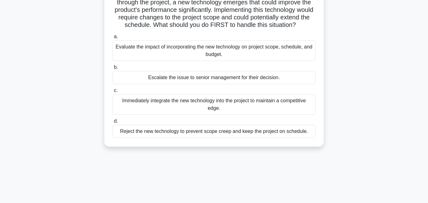
click at [201, 54] on div "Evaluate the impact of incorporating the new technology on project scope, sched…" at bounding box center [213, 50] width 203 height 21
click at [112, 39] on input "a. Evaluate the impact of incorporating the new technology on project scope, sc…" at bounding box center [112, 37] width 0 height 4
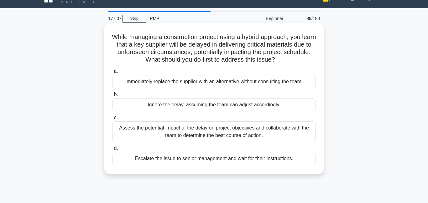
scroll to position [16, 0]
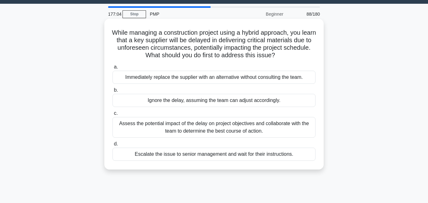
click at [169, 131] on div "Assess the potential impact of the delay on project objectives and collaborate …" at bounding box center [213, 127] width 203 height 21
click at [112, 116] on input "c. Assess the potential impact of the delay on project objectives and collabora…" at bounding box center [112, 113] width 0 height 4
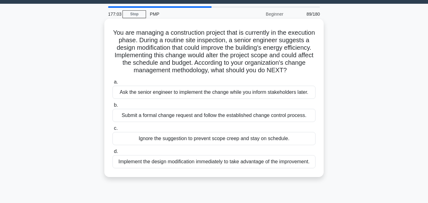
scroll to position [0, 0]
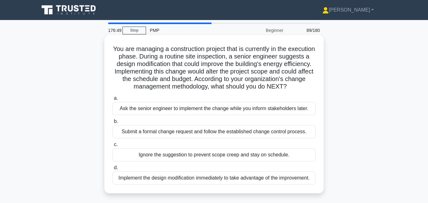
drag, startPoint x: 153, startPoint y: 71, endPoint x: 192, endPoint y: 75, distance: 39.6
click at [192, 75] on h5 "You are managing a construction project that is currently in the execution phas…" at bounding box center [214, 68] width 204 height 46
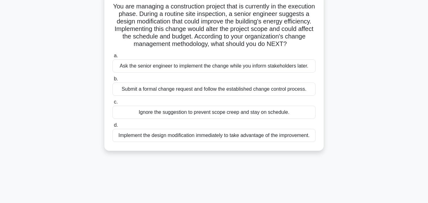
scroll to position [52, 0]
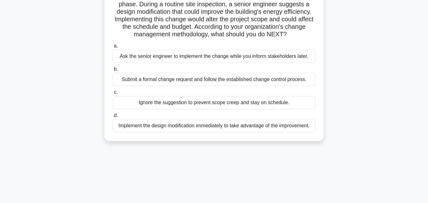
click at [183, 82] on div "Submit a formal change request and follow the established change control proces…" at bounding box center [213, 79] width 203 height 13
click at [112, 71] on input "b. Submit a formal change request and follow the established change control pro…" at bounding box center [112, 69] width 0 height 4
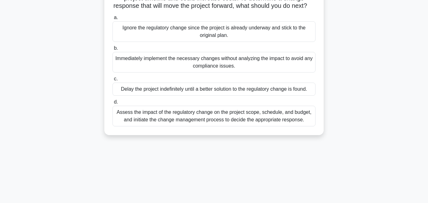
scroll to position [84, 0]
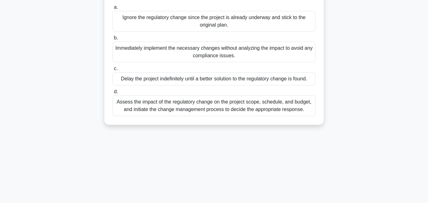
click at [163, 112] on div "Assess the impact of the regulatory change on the project scope, schedule, and …" at bounding box center [213, 106] width 203 height 21
click at [112, 94] on input "d. Assess the impact of the regulatory change on the project scope, schedule, a…" at bounding box center [112, 92] width 0 height 4
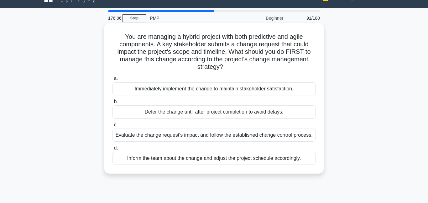
scroll to position [0, 0]
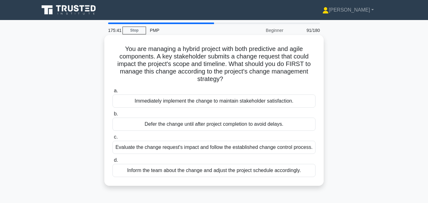
click at [168, 151] on div "Evaluate the change request's impact and follow the established change control …" at bounding box center [213, 147] width 203 height 13
click at [112, 139] on input "c. Evaluate the change request's impact and follow the established change contr…" at bounding box center [112, 137] width 0 height 4
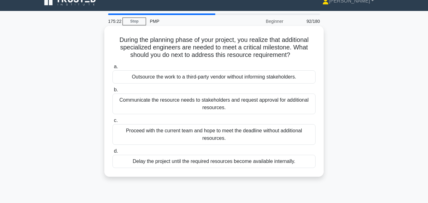
scroll to position [10, 0]
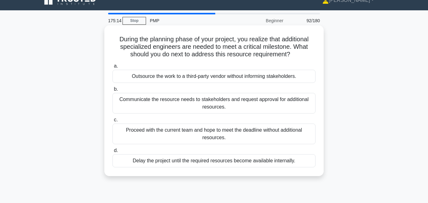
click at [158, 107] on div "Communicate the resource needs to stakeholders and request approval for additio…" at bounding box center [213, 103] width 203 height 21
click at [112, 91] on input "b. Communicate the resource needs to stakeholders and request approval for addi…" at bounding box center [112, 89] width 0 height 4
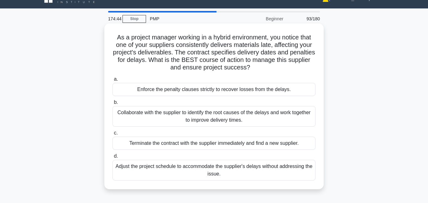
scroll to position [31, 0]
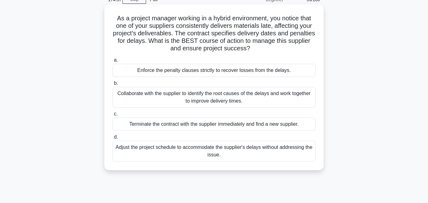
click at [224, 103] on div "Collaborate with the supplier to identify the root causes of the delays and wor…" at bounding box center [213, 97] width 203 height 21
click at [224, 99] on div "Collaborate with the supplier to identify the root causes of the delays and wor…" at bounding box center [213, 97] width 203 height 21
click at [112, 85] on input "b. Collaborate with the supplier to identify the root causes of the delays and …" at bounding box center [112, 83] width 0 height 4
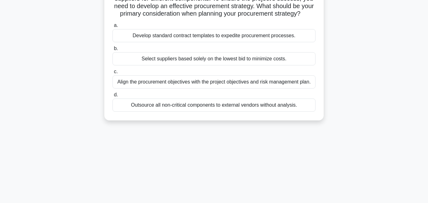
scroll to position [69, 0]
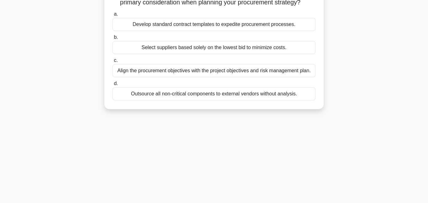
click at [201, 73] on div "Align the procurement objectives with the project objectives and risk managemen…" at bounding box center [213, 70] width 203 height 13
click at [112, 63] on input "c. Align the procurement objectives with the project objectives and risk manage…" at bounding box center [112, 61] width 0 height 4
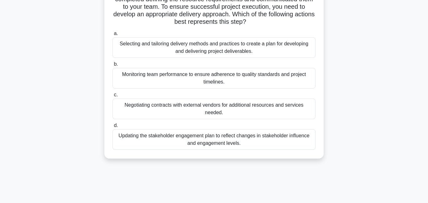
scroll to position [60, 0]
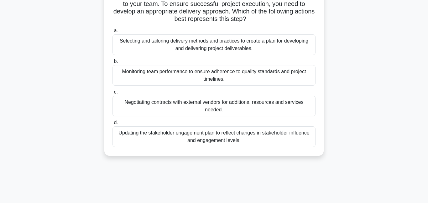
click at [178, 48] on div "Selecting and tailoring delivery methods and practices to create a plan for dev…" at bounding box center [213, 44] width 203 height 21
click at [112, 33] on input "a. Selecting and tailoring delivery methods and practices to create a plan for …" at bounding box center [112, 31] width 0 height 4
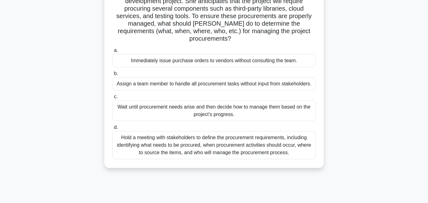
scroll to position [59, 0]
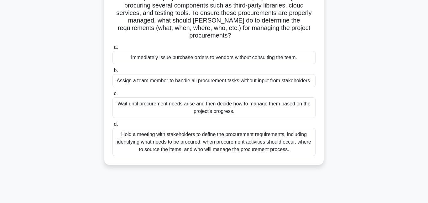
click at [181, 137] on div "Hold a meeting with stakeholders to define the procurement requirements, includ…" at bounding box center [213, 142] width 203 height 28
click at [112, 127] on input "d. Hold a meeting with stakeholders to define the procurement requirements, inc…" at bounding box center [112, 124] width 0 height 4
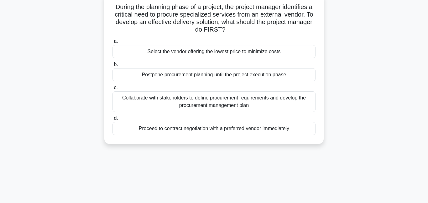
scroll to position [52, 0]
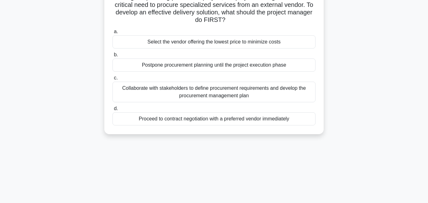
click at [190, 92] on div "Collaborate with stakeholders to define procurement requirements and develop th…" at bounding box center [213, 92] width 203 height 21
click at [112, 80] on input "c. Collaborate with stakeholders to define procurement requirements and develop…" at bounding box center [112, 78] width 0 height 4
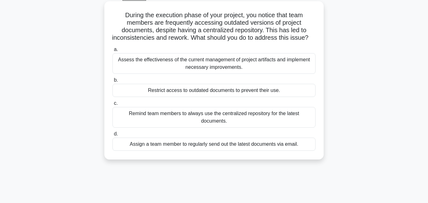
scroll to position [34, 0]
click at [157, 66] on div "Assess the effectiveness of the current management of project artifacts and imp…" at bounding box center [213, 63] width 203 height 21
click at [112, 51] on input "a. Assess the effectiveness of the current management of project artifacts and …" at bounding box center [112, 49] width 0 height 4
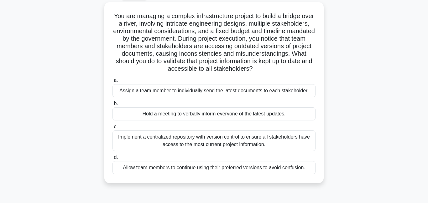
scroll to position [0, 0]
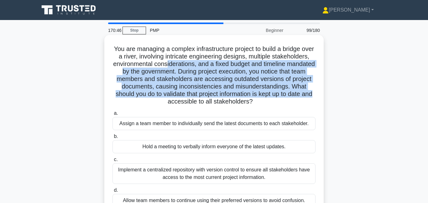
drag, startPoint x: 180, startPoint y: 66, endPoint x: 319, endPoint y: 96, distance: 142.2
click at [319, 96] on div "You are managing a complex infrastructure project to build a bridge over a rive…" at bounding box center [214, 126] width 214 height 176
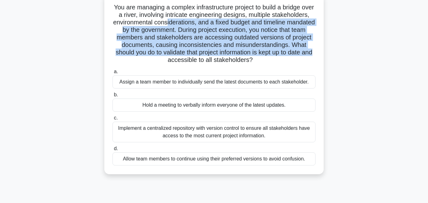
scroll to position [52, 0]
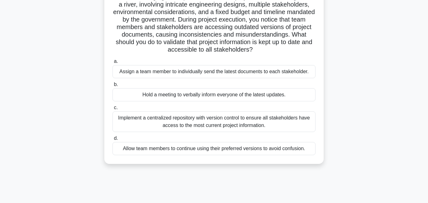
click at [189, 128] on div "Implement a centralized repository with version control to ensure all stakehold…" at bounding box center [213, 121] width 203 height 21
click at [112, 110] on input "c. Implement a centralized repository with version control to ensure all stakeh…" at bounding box center [112, 108] width 0 height 4
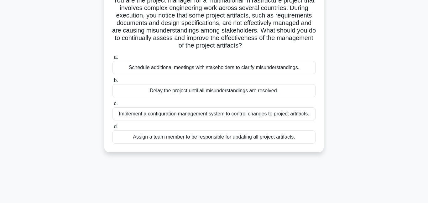
scroll to position [52, 0]
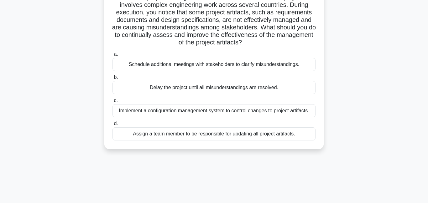
click at [179, 111] on div "Implement a configuration management system to control changes to project artif…" at bounding box center [213, 110] width 203 height 13
click at [112, 103] on input "c. Implement a configuration management system to control changes to project ar…" at bounding box center [112, 101] width 0 height 4
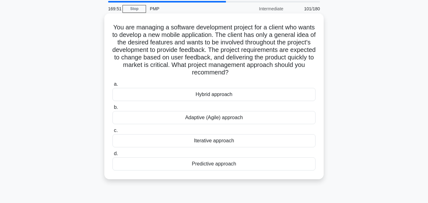
scroll to position [0, 0]
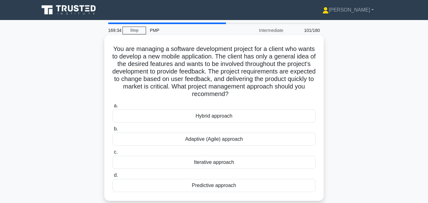
drag, startPoint x: 189, startPoint y: 65, endPoint x: 238, endPoint y: 92, distance: 56.2
click at [238, 92] on h5 "You are managing a software development project for a client who wants to devel…" at bounding box center [214, 71] width 204 height 53
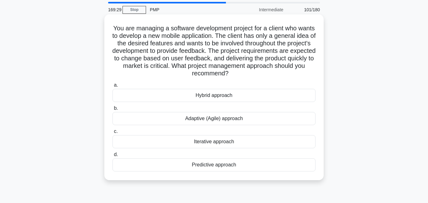
scroll to position [31, 0]
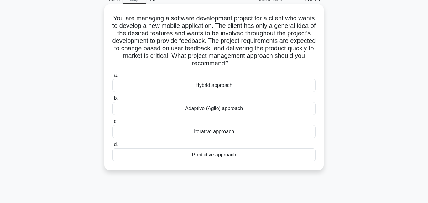
click at [207, 134] on div "Iterative approach" at bounding box center [213, 131] width 203 height 13
click at [112, 124] on input "c. Iterative approach" at bounding box center [112, 122] width 0 height 4
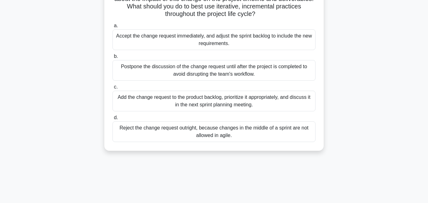
scroll to position [73, 0]
click at [201, 101] on div "Add the change request to the product backlog, prioritize it appropriately, and…" at bounding box center [213, 101] width 203 height 21
click at [112, 89] on input "c. Add the change request to the product backlog, prioritize it appropriately, …" at bounding box center [112, 87] width 0 height 4
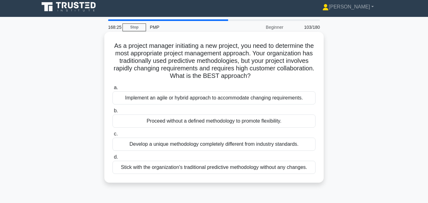
scroll to position [0, 0]
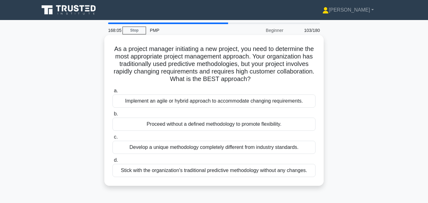
click at [201, 100] on div "Implement an agile or hybrid approach to accommodate changing requirements." at bounding box center [213, 101] width 203 height 13
click at [112, 93] on input "a. Implement an agile or hybrid approach to accommodate changing requirements." at bounding box center [112, 91] width 0 height 4
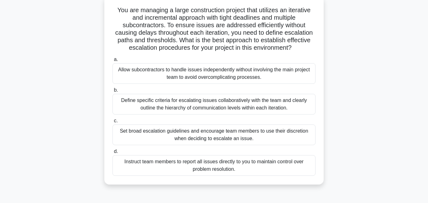
scroll to position [45, 0]
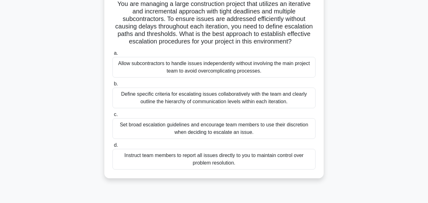
click at [218, 96] on div "Define specific criteria for escalating issues collaboratively with the team an…" at bounding box center [213, 98] width 203 height 21
click at [112, 86] on input "b. Define specific criteria for escalating issues collaboratively with the team…" at bounding box center [112, 84] width 0 height 4
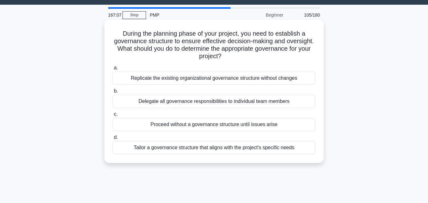
scroll to position [16, 0]
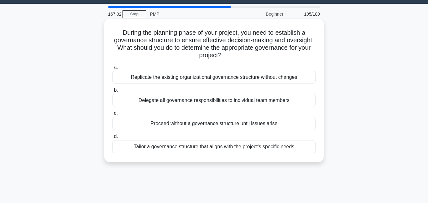
click at [201, 147] on div "Tailor a governance structure that aligns with the project's specific needs" at bounding box center [213, 146] width 203 height 13
click at [112, 139] on input "d. Tailor a governance structure that aligns with the project's specific needs" at bounding box center [112, 137] width 0 height 4
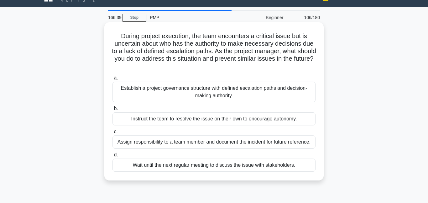
scroll to position [18, 0]
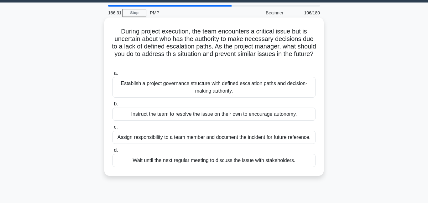
click at [221, 90] on div "Establish a project governance structure with defined escalation paths and deci…" at bounding box center [213, 87] width 203 height 21
click at [112, 75] on input "a. Establish a project governance structure with defined escalation paths and d…" at bounding box center [112, 73] width 0 height 4
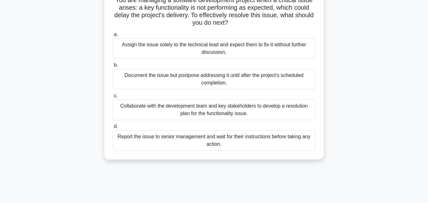
scroll to position [49, 0]
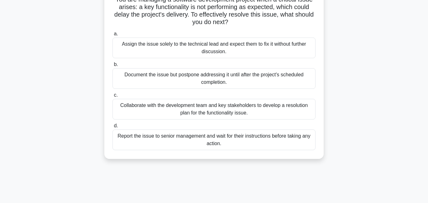
click at [156, 109] on div "Collaborate with the development team and key stakeholders to develop a resolut…" at bounding box center [213, 109] width 203 height 21
click at [112, 97] on input "c. Collaborate with the development team and key stakeholders to develop a reso…" at bounding box center [112, 95] width 0 height 4
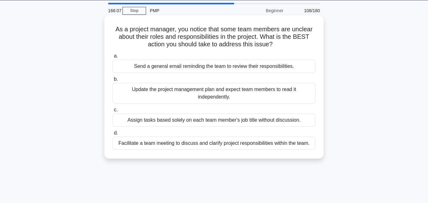
scroll to position [0, 0]
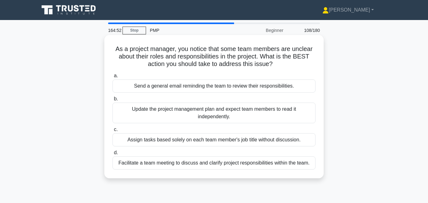
click at [247, 165] on div "Facilitate a team meeting to discuss and clarify project responsibilities withi…" at bounding box center [213, 163] width 203 height 13
click at [112, 155] on input "d. Facilitate a team meeting to discuss and clarify project responsibilities wi…" at bounding box center [112, 153] width 0 height 4
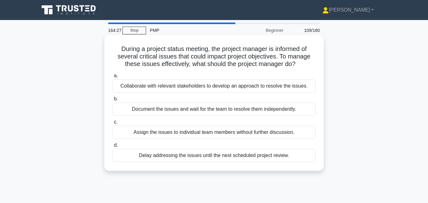
click at [205, 86] on div "Collaborate with relevant stakeholders to develop an approach to resolve the is…" at bounding box center [213, 86] width 203 height 13
click at [112, 78] on input "a. Collaborate with relevant stakeholders to develop an approach to resolve the…" at bounding box center [112, 76] width 0 height 4
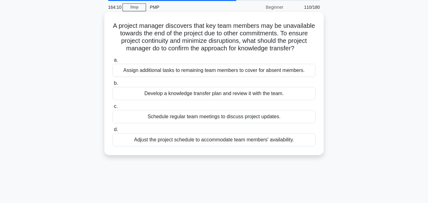
scroll to position [24, 0]
click at [199, 93] on div "Develop a knowledge transfer plan and review it with the team." at bounding box center [213, 92] width 203 height 13
click at [112, 85] on input "b. Develop a knowledge transfer plan and review it with the team." at bounding box center [112, 83] width 0 height 4
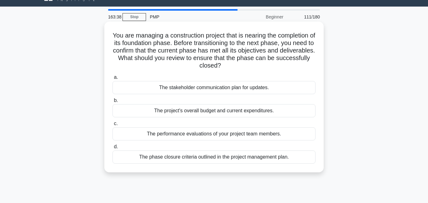
scroll to position [14, 0]
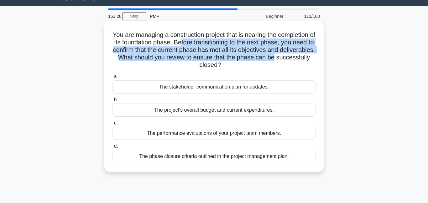
drag, startPoint x: 180, startPoint y: 41, endPoint x: 275, endPoint y: 57, distance: 96.2
click at [275, 57] on h5 "You are managing a construction project that is nearing the completion of its f…" at bounding box center [214, 50] width 204 height 38
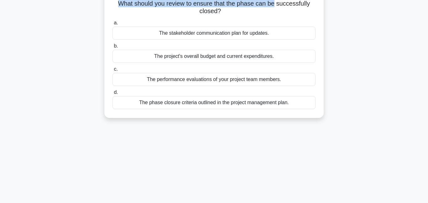
scroll to position [80, 0]
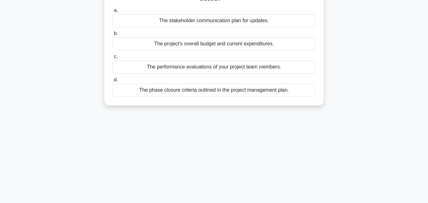
click at [199, 92] on div "The phase closure criteria outlined in the project management plan." at bounding box center [213, 90] width 203 height 13
click at [112, 82] on input "d. The phase closure criteria outlined in the project management plan." at bounding box center [112, 80] width 0 height 4
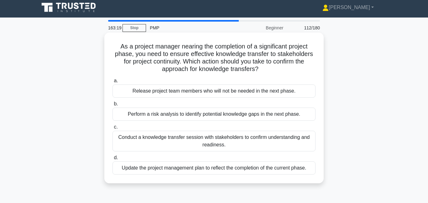
scroll to position [0, 0]
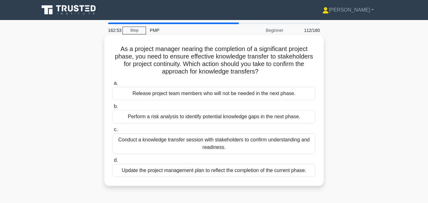
click at [191, 143] on div "Conduct a knowledge transfer session with stakeholders to confirm understanding…" at bounding box center [213, 143] width 203 height 21
click at [112, 132] on input "c. Conduct a knowledge transfer session with stakeholders to confirm understand…" at bounding box center [112, 130] width 0 height 4
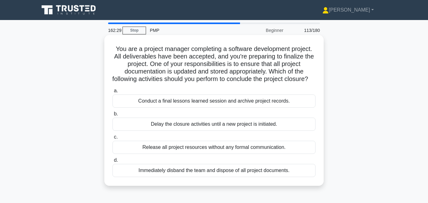
click at [220, 108] on div "Conduct a final lessons learned session and archive project records." at bounding box center [213, 101] width 203 height 13
click at [112, 93] on input "a. Conduct a final lessons learned session and archive project records." at bounding box center [112, 91] width 0 height 4
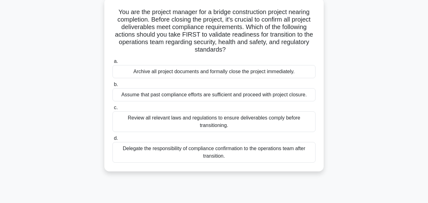
scroll to position [40, 0]
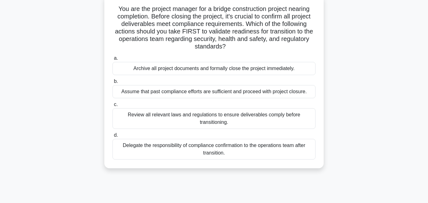
click at [246, 119] on div "Review all relevant laws and regulations to ensure deliverables comply before t…" at bounding box center [213, 118] width 203 height 21
click at [112, 107] on input "c. Review all relevant laws and regulations to ensure deliverables comply befor…" at bounding box center [112, 105] width 0 height 4
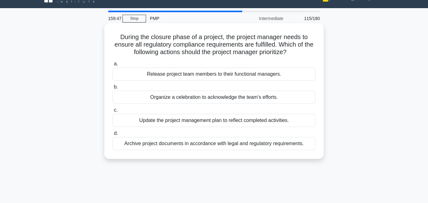
scroll to position [0, 0]
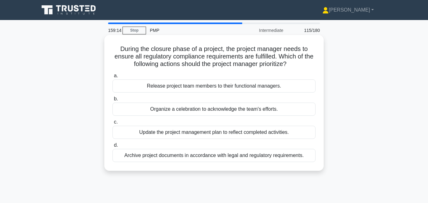
click at [218, 155] on div "Archive project documents in accordance with legal and regulatory requirements." at bounding box center [213, 155] width 203 height 13
click at [112, 148] on input "d. Archive project documents in accordance with legal and regulatory requiremen…" at bounding box center [112, 145] width 0 height 4
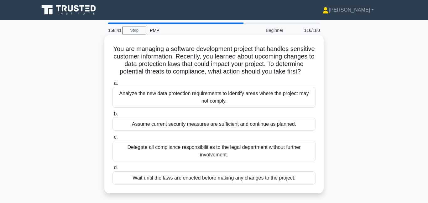
click at [208, 101] on div "Analyze the new data protection requirements to identify areas where the projec…" at bounding box center [213, 97] width 203 height 21
click at [112, 85] on input "a. Analyze the new data protection requirements to identify areas where the pro…" at bounding box center [112, 83] width 0 height 4
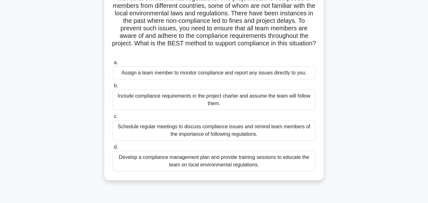
scroll to position [70, 0]
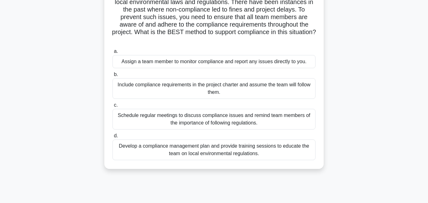
click at [219, 154] on div "Develop a compliance management plan and provide training sessions to educate t…" at bounding box center [213, 150] width 203 height 21
click at [112, 138] on input "d. Develop a compliance management plan and provide training sessions to educat…" at bounding box center [112, 136] width 0 height 4
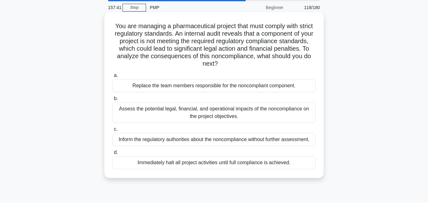
scroll to position [29, 0]
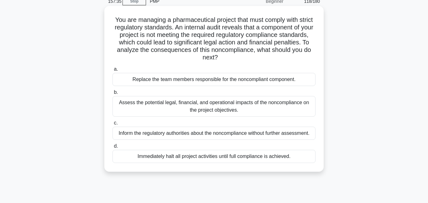
click at [148, 109] on div "Assess the potential legal, financial, and operational impacts of the noncompli…" at bounding box center [213, 106] width 203 height 21
click at [112, 95] on input "b. Assess the potential legal, financial, and operational impacts of the noncom…" at bounding box center [112, 93] width 0 height 4
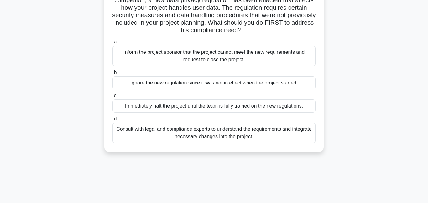
scroll to position [73, 0]
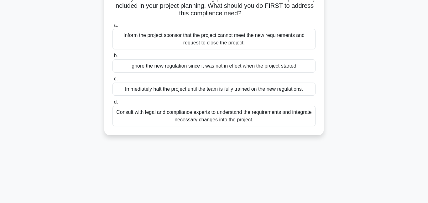
click at [197, 117] on div "Consult with legal and compliance experts to understand the requirements and in…" at bounding box center [213, 116] width 203 height 21
click at [112, 104] on input "d. Consult with legal and compliance experts to understand the requirements and…" at bounding box center [112, 102] width 0 height 4
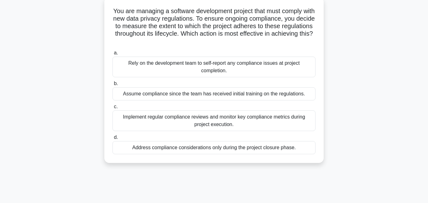
scroll to position [38, 0]
click at [189, 124] on div "Implement regular compliance reviews and monitor key compliance metrics during …" at bounding box center [213, 120] width 203 height 21
click at [112, 109] on input "c. Implement regular compliance reviews and monitor key compliance metrics duri…" at bounding box center [112, 107] width 0 height 4
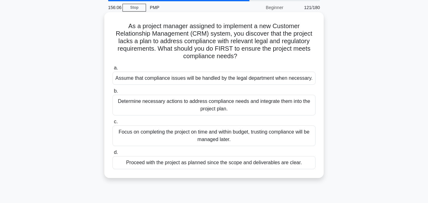
scroll to position [32, 0]
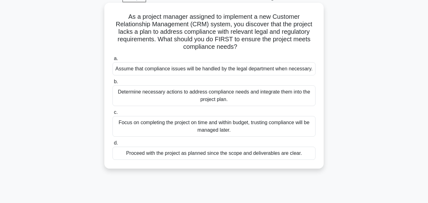
click at [190, 99] on div "Determine necessary actions to address compliance needs and integrate them into…" at bounding box center [213, 95] width 203 height 21
click at [112, 84] on input "b. Determine necessary actions to address compliance needs and integrate them i…" at bounding box center [112, 82] width 0 height 4
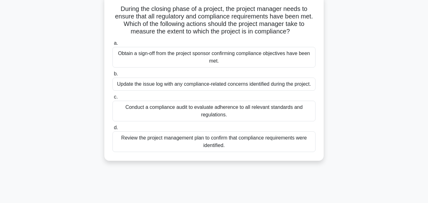
scroll to position [41, 0]
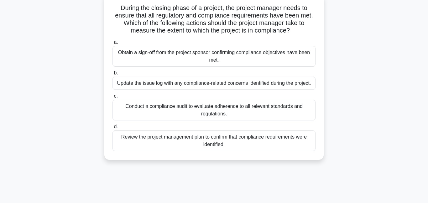
click at [190, 113] on div "Conduct a compliance audit to evaluate adherence to all relevant standards and …" at bounding box center [213, 110] width 203 height 21
click at [112, 98] on input "c. Conduct a compliance audit to evaluate adherence to all relevant standards a…" at bounding box center [112, 96] width 0 height 4
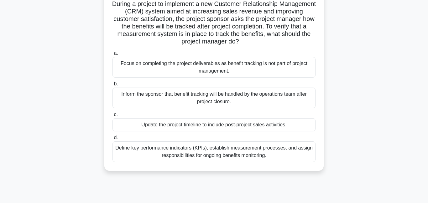
scroll to position [47, 0]
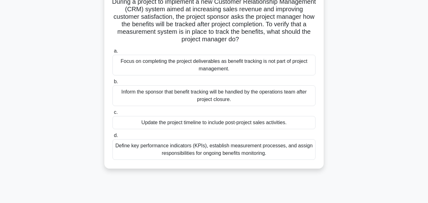
click at [173, 155] on div "Define key performance indicators (KPIs), establish measurement processes, and …" at bounding box center [213, 149] width 203 height 21
click at [112, 138] on input "d. Define key performance indicators (KPIs), establish measurement processes, a…" at bounding box center [112, 136] width 0 height 4
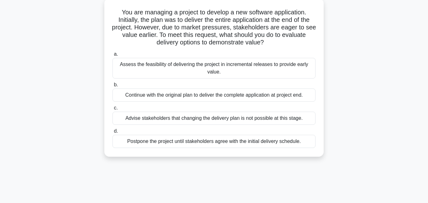
scroll to position [0, 0]
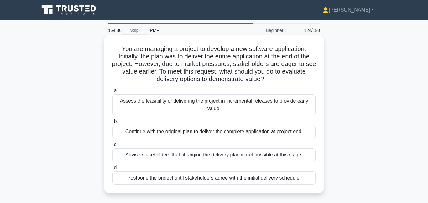
click at [221, 106] on div "Assess the feasibility of delivering the project in incremental releases to pro…" at bounding box center [213, 105] width 203 height 21
click at [112, 93] on input "a. Assess the feasibility of delivering the project in incremental releases to …" at bounding box center [112, 91] width 0 height 4
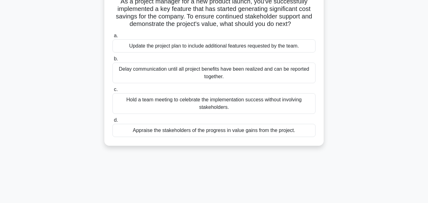
scroll to position [50, 0]
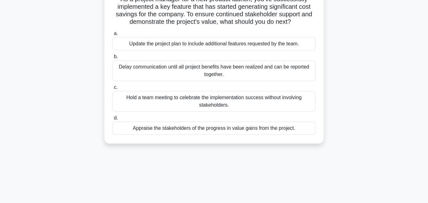
click at [197, 131] on div "Appraise the stakeholders of the progress in value gains from the project." at bounding box center [213, 128] width 203 height 13
click at [112, 120] on input "d. Appraise the stakeholders of the progress in value gains from the project." at bounding box center [112, 118] width 0 height 4
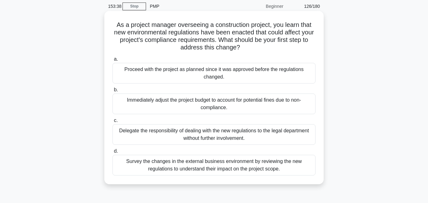
scroll to position [25, 0]
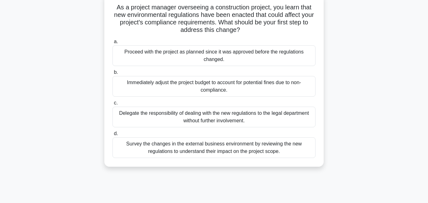
click at [179, 146] on div "Survey the changes in the external business environment by reviewing the new re…" at bounding box center [213, 147] width 203 height 21
click at [112, 136] on input "d. Survey the changes in the external business environment by reviewing the new…" at bounding box center [112, 134] width 0 height 4
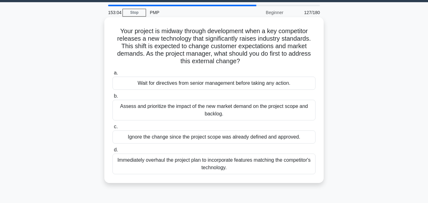
scroll to position [27, 0]
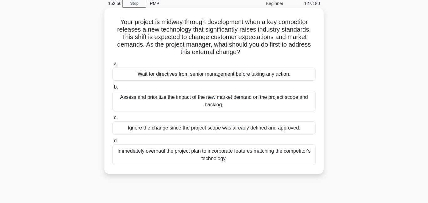
click at [203, 102] on div "Assess and prioritize the impact of the new market demand on the project scope …" at bounding box center [213, 101] width 203 height 21
click at [112, 89] on input "b. Assess and prioritize the impact of the new market demand on the project sco…" at bounding box center [112, 87] width 0 height 4
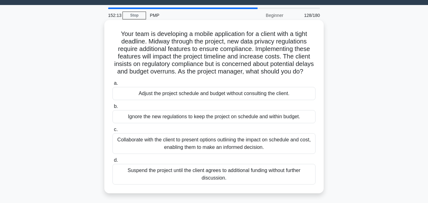
scroll to position [33, 0]
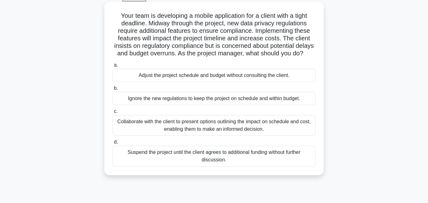
click at [191, 131] on div "Collaborate with the client to present options outlining the impact on schedule…" at bounding box center [213, 125] width 203 height 21
click at [112, 114] on input "c. Collaborate with the client to present options outlining the impact on sched…" at bounding box center [112, 112] width 0 height 4
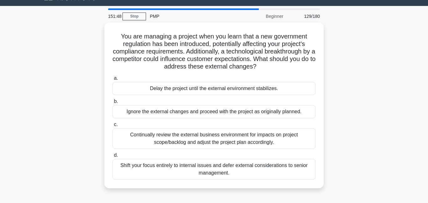
scroll to position [18, 0]
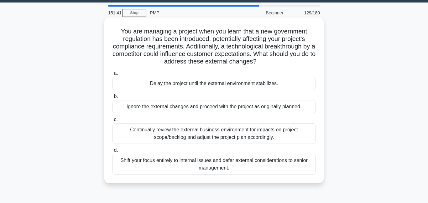
click at [215, 133] on div "Continually review the external business environment for impacts on project sco…" at bounding box center [213, 133] width 203 height 21
click at [112, 122] on input "c. Continually review the external business environment for impacts on project …" at bounding box center [112, 120] width 0 height 4
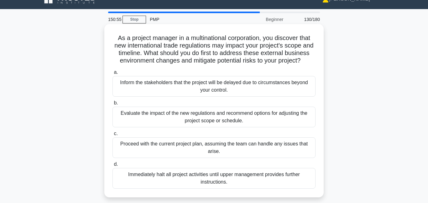
scroll to position [16, 0]
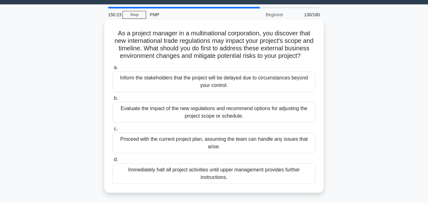
click at [224, 115] on div "Evaluate the impact of the new regulations and recommend options for adjusting …" at bounding box center [213, 112] width 203 height 21
click at [112, 101] on input "b. Evaluate the impact of the new regulations and recommend options for adjusti…" at bounding box center [112, 98] width 0 height 4
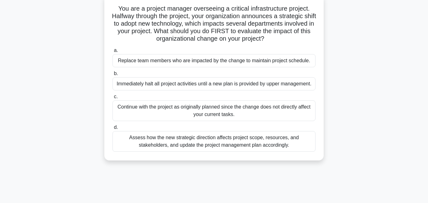
scroll to position [51, 0]
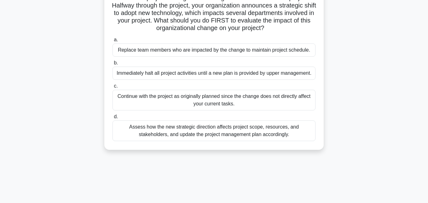
click at [197, 135] on div "Assess how the new strategic direction affects project scope, resources, and st…" at bounding box center [213, 131] width 203 height 21
click at [112, 119] on input "d. Assess how the new strategic direction affects project scope, resources, and…" at bounding box center [112, 117] width 0 height 4
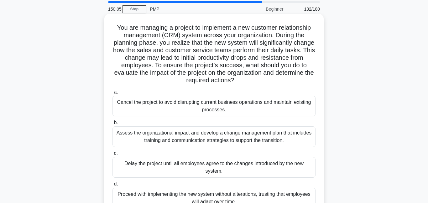
scroll to position [0, 0]
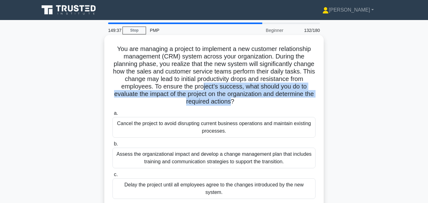
drag, startPoint x: 203, startPoint y: 88, endPoint x: 230, endPoint y: 106, distance: 32.6
click at [230, 106] on h5 "You are managing a project to implement a new customer relationship management …" at bounding box center [214, 75] width 204 height 61
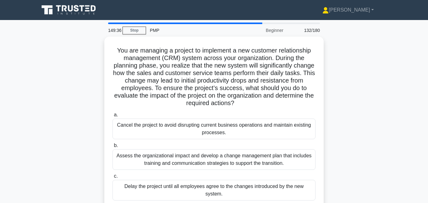
click at [370, 81] on div "You are managing a project to implement a new customer relationship management …" at bounding box center [213, 142] width 357 height 211
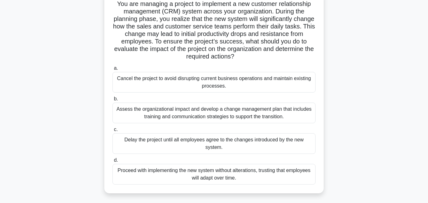
scroll to position [48, 0]
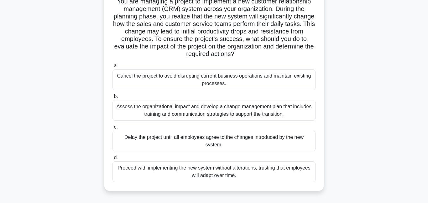
click at [172, 115] on div "Assess the organizational impact and develop a change management plan that incl…" at bounding box center [213, 110] width 203 height 21
click at [112, 99] on input "b. Assess the organizational impact and develop a change management plan that i…" at bounding box center [112, 97] width 0 height 4
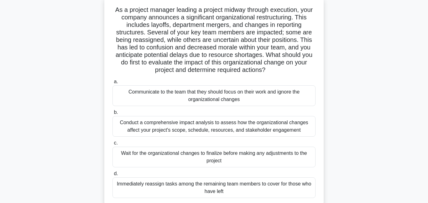
scroll to position [44, 0]
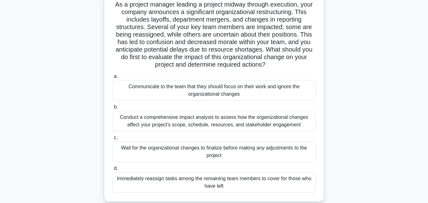
click at [247, 121] on div "Conduct a comprehensive impact analysis to assess how the organizational change…" at bounding box center [213, 121] width 203 height 21
click at [112, 109] on input "b. Conduct a comprehensive impact analysis to assess how the organizational cha…" at bounding box center [112, 107] width 0 height 4
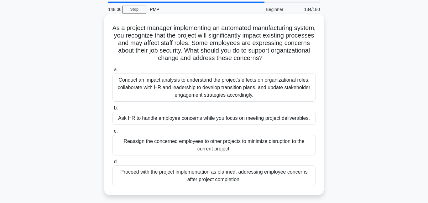
scroll to position [26, 0]
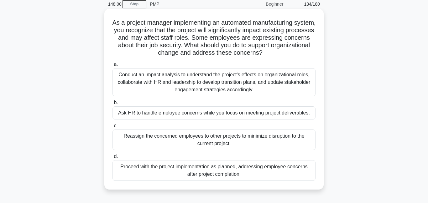
click at [217, 80] on div "Conduct an impact analysis to understand the project's effects on organizationa…" at bounding box center [213, 82] width 203 height 28
click at [112, 67] on input "a. Conduct an impact analysis to understand the project's effects on organizati…" at bounding box center [112, 65] width 0 height 4
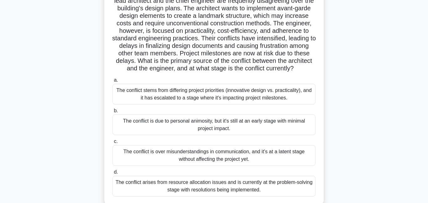
scroll to position [64, 0]
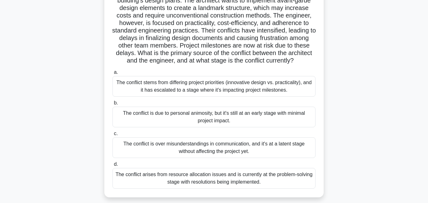
click at [152, 85] on div "The conflict stems from differing project priorities (innovative design vs. pra…" at bounding box center [213, 86] width 203 height 21
click at [112, 75] on input "a. The conflict stems from differing project priorities (innovative design vs. …" at bounding box center [112, 72] width 0 height 4
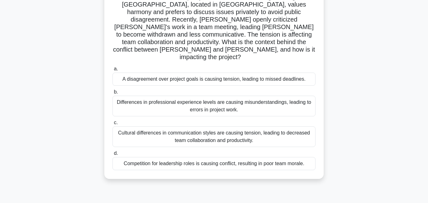
scroll to position [76, 0]
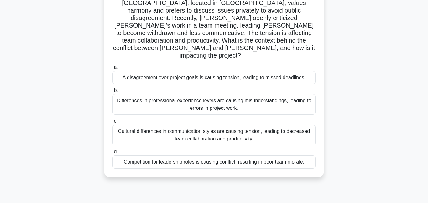
click at [199, 125] on div "Cultural differences in communication styles are causing tension, leading to de…" at bounding box center [213, 135] width 203 height 21
click at [112, 119] on input "c. Cultural differences in communication styles are causing tension, leading to…" at bounding box center [112, 121] width 0 height 4
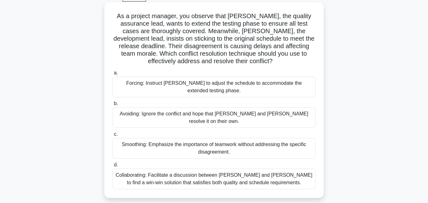
scroll to position [34, 0]
click at [174, 174] on div "Collaborating: Facilitate a discussion between Karen and Tom to find a win-win …" at bounding box center [213, 178] width 203 height 21
click at [112, 167] on input "d. Collaborating: Facilitate a discussion between Karen and Tom to find a win-w…" at bounding box center [112, 165] width 0 height 4
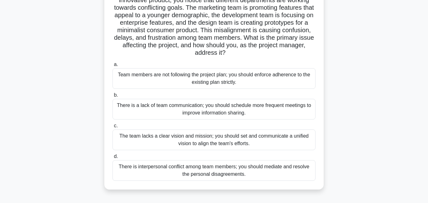
scroll to position [57, 0]
click at [176, 137] on div "The team lacks a clear vision and mission; you should set and communicate a uni…" at bounding box center [213, 139] width 203 height 21
click at [112, 128] on input "c. The team lacks a clear vision and mission; you should set and communicate a …" at bounding box center [112, 126] width 0 height 4
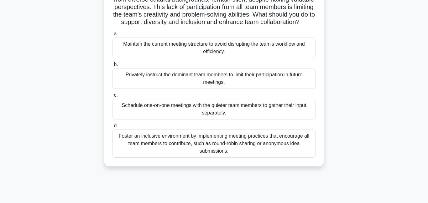
scroll to position [67, 0]
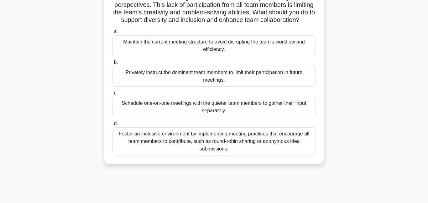
click at [180, 144] on div "Foster an inclusive environment by implementing meeting practices that encourag…" at bounding box center [213, 141] width 203 height 28
click at [112, 126] on input "d. Foster an inclusive environment by implementing meeting practices that encou…" at bounding box center [112, 124] width 0 height 4
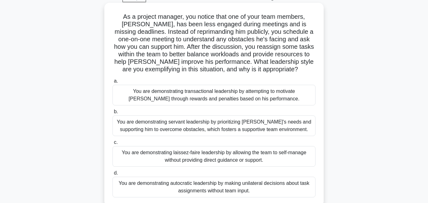
scroll to position [43, 0]
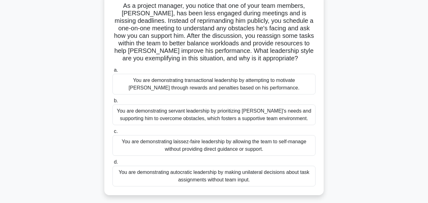
click at [142, 115] on div "You are demonstrating servant leadership by prioritizing James's needs and supp…" at bounding box center [213, 115] width 203 height 21
click at [112, 103] on input "b. You are demonstrating servant leadership by prioritizing James's needs and s…" at bounding box center [112, 101] width 0 height 4
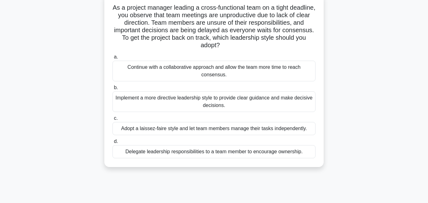
scroll to position [48, 0]
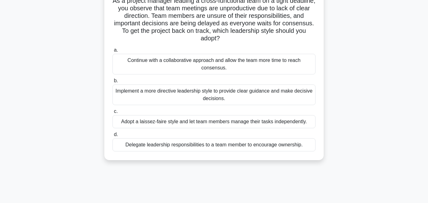
click at [252, 90] on div "Implement a more directive leadership style to provide clear guidance and make …" at bounding box center [213, 95] width 203 height 21
click at [112, 83] on input "b. Implement a more directive leadership style to provide clear guidance and ma…" at bounding box center [112, 81] width 0 height 4
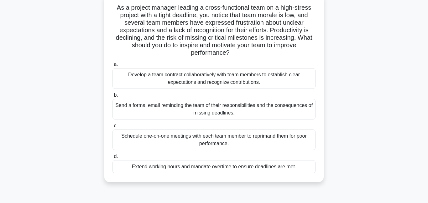
scroll to position [45, 0]
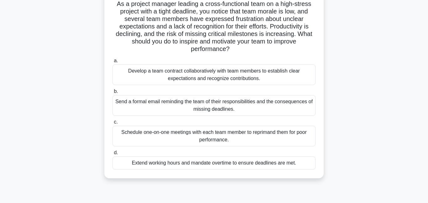
click at [206, 81] on div "Develop a team contract collaboratively with team members to establish clear ex…" at bounding box center [213, 75] width 203 height 21
click at [112, 63] on input "a. Develop a team contract collaboratively with team members to establish clear…" at bounding box center [112, 61] width 0 height 4
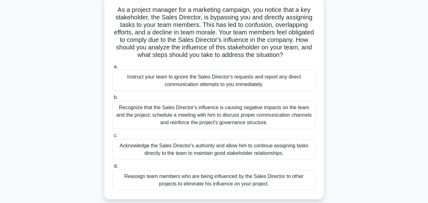
scroll to position [41, 0]
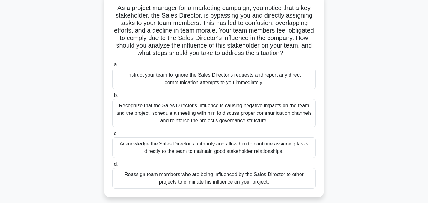
click at [180, 121] on div "Recognize that the Sales Director's influence is causing negative impacts on th…" at bounding box center [213, 113] width 203 height 28
click at [112, 98] on input "b. Recognize that the Sales Director's influence is causing negative impacts on…" at bounding box center [112, 96] width 0 height 4
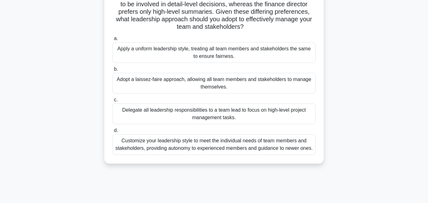
scroll to position [91, 0]
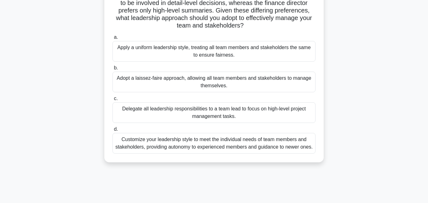
click at [181, 142] on div "Customize your leadership style to meet the individual needs of team members an…" at bounding box center [213, 143] width 203 height 21
click at [112, 132] on input "d. Customize your leadership style to meet the individual needs of team members…" at bounding box center [112, 129] width 0 height 4
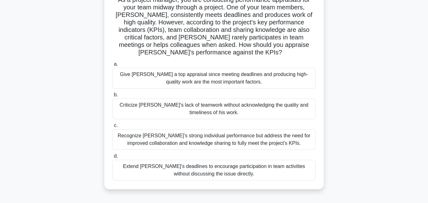
scroll to position [64, 0]
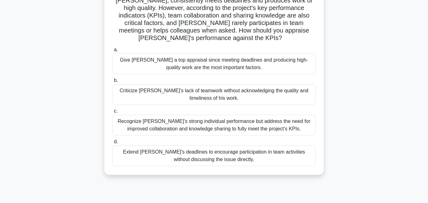
click at [201, 122] on div "Recognize Alex's strong individual performance but address the need for improve…" at bounding box center [213, 125] width 203 height 21
click at [112, 113] on input "c. Recognize Alex's strong individual performance but address the need for impr…" at bounding box center [112, 111] width 0 height 4
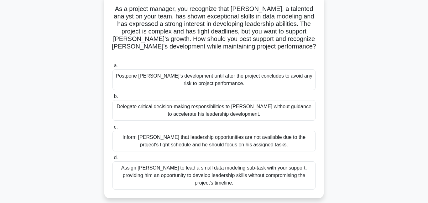
scroll to position [41, 0]
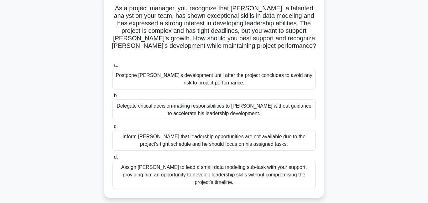
click at [218, 162] on div "Assign Daniel to lead a small data modeling sub-task with your support, providi…" at bounding box center [213, 175] width 203 height 28
click at [112, 159] on input "d. Assign Daniel to lead a small data modeling sub-task with your support, prov…" at bounding box center [112, 157] width 0 height 4
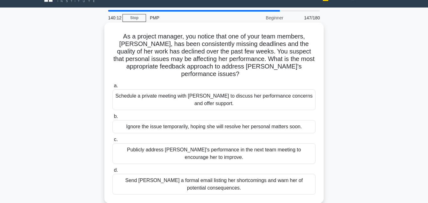
scroll to position [0, 0]
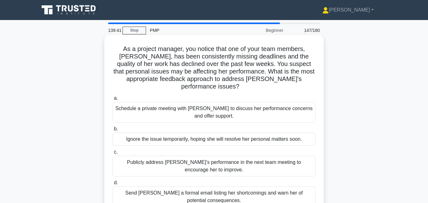
click at [210, 102] on div "Schedule a private meeting with Emily to discuss her performance concerns and o…" at bounding box center [213, 112] width 203 height 21
click at [112, 101] on input "a. Schedule a private meeting with Emily to discuss her performance concerns an…" at bounding box center [112, 98] width 0 height 4
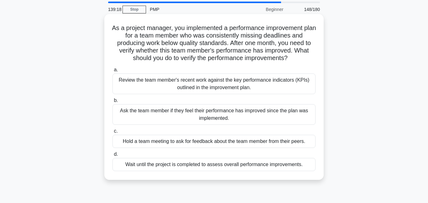
scroll to position [24, 0]
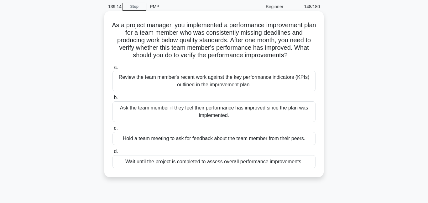
click at [168, 80] on div "Review the team member's recent work against the key performance indicators (KP…" at bounding box center [213, 81] width 203 height 21
click at [112, 69] on input "a. Review the team member's recent work against the key performance indicators …" at bounding box center [112, 67] width 0 height 4
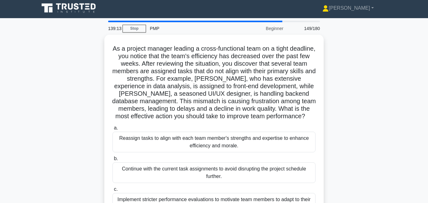
scroll to position [0, 0]
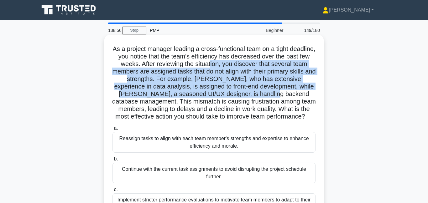
drag, startPoint x: 214, startPoint y: 63, endPoint x: 241, endPoint y: 93, distance: 40.3
click at [241, 93] on h5 "As a project manager leading a cross-functional team on a tight deadline, you n…" at bounding box center [214, 83] width 204 height 76
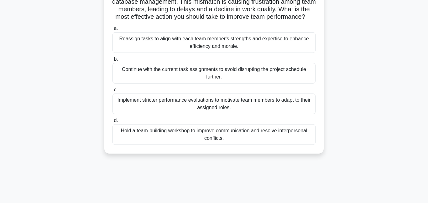
scroll to position [99, 0]
click at [140, 43] on div "Reassign tasks to align with each team member's strengths and expertise to enha…" at bounding box center [213, 43] width 203 height 21
click at [112, 31] on input "a. Reassign tasks to align with each team member's strengths and expertise to e…" at bounding box center [112, 29] width 0 height 4
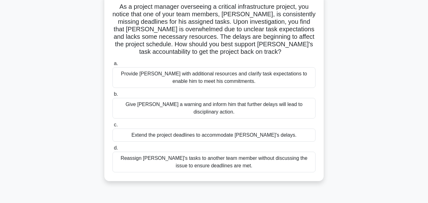
scroll to position [52, 0]
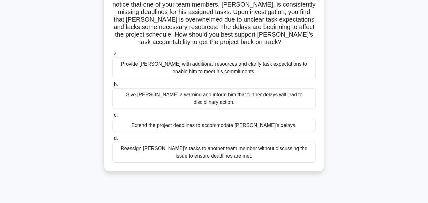
click at [195, 75] on div "Provide David with additional resources and clarify task expectations to enable…" at bounding box center [213, 68] width 203 height 21
click at [112, 56] on input "a. Provide David with additional resources and clarify task expectations to ena…" at bounding box center [112, 54] width 0 height 4
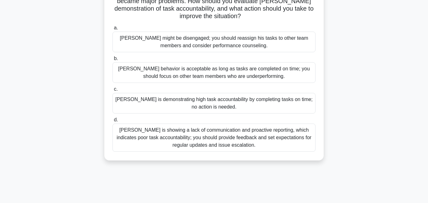
scroll to position [90, 0]
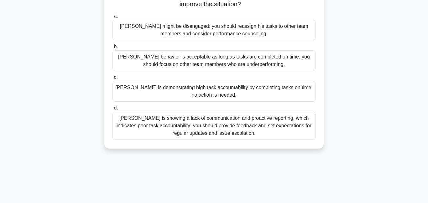
click at [175, 131] on div "Thomas is showing a lack of communication and proactive reporting, which indica…" at bounding box center [213, 126] width 203 height 28
click at [112, 110] on input "d. Thomas is showing a lack of communication and proactive reporting, which ind…" at bounding box center [112, 108] width 0 height 4
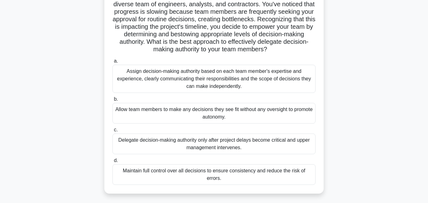
scroll to position [59, 0]
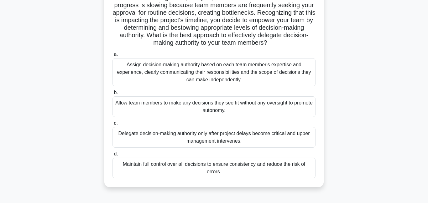
click at [179, 75] on div "Assign decision-making authority based on each team member's expertise and expe…" at bounding box center [213, 72] width 203 height 28
click at [112, 57] on input "a. Assign decision-making authority based on each team member's expertise and e…" at bounding box center [112, 55] width 0 height 4
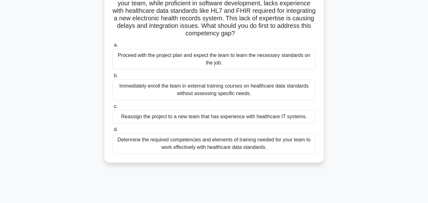
scroll to position [63, 0]
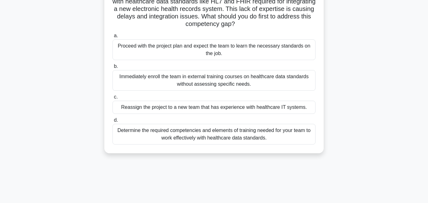
click at [190, 137] on div "Determine the required competencies and elements of training needed for your te…" at bounding box center [213, 134] width 203 height 21
click at [112, 122] on input "d. Determine the required competencies and elements of training needed for your…" at bounding box center [112, 120] width 0 height 4
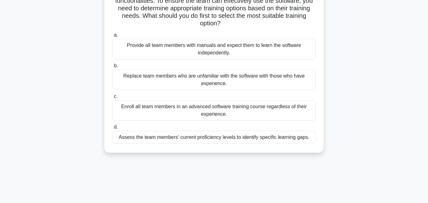
scroll to position [68, 0]
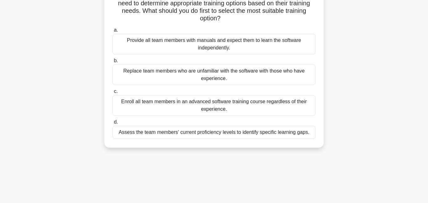
click at [168, 135] on div "Assess the team members' current proficiency levels to identify specific learni…" at bounding box center [213, 132] width 203 height 13
click at [112, 124] on input "d. Assess the team members' current proficiency levels to identify specific lea…" at bounding box center [112, 122] width 0 height 4
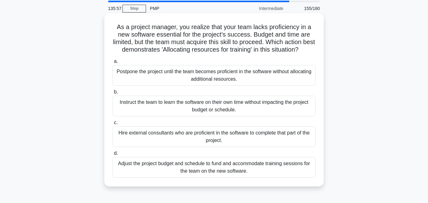
scroll to position [39, 0]
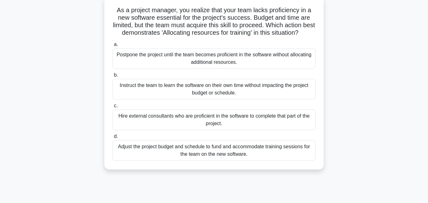
click at [181, 154] on div "Adjust the project budget and schedule to fund and accommodate training session…" at bounding box center [213, 150] width 203 height 21
click at [112, 139] on input "d. Adjust the project budget and schedule to fund and accommodate training sess…" at bounding box center [112, 137] width 0 height 4
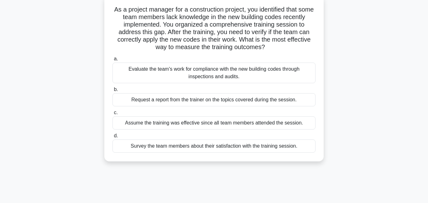
scroll to position [46, 0]
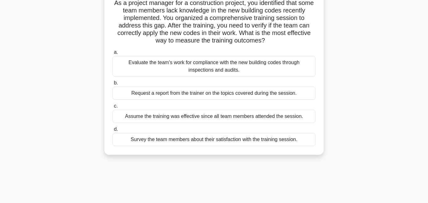
click at [187, 68] on div "Evaluate the team's work for compliance with the new building codes through ins…" at bounding box center [213, 66] width 203 height 21
click at [112, 54] on input "a. Evaluate the team's work for compliance with the new building codes through …" at bounding box center [112, 52] width 0 height 4
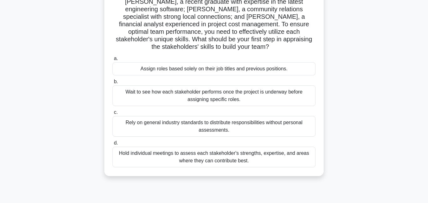
scroll to position [72, 0]
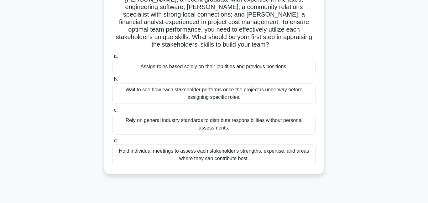
click at [167, 149] on div "Hold individual meetings to assess each stakeholder's strengths, expertise, and…" at bounding box center [213, 155] width 203 height 21
click at [112, 143] on input "d. Hold individual meetings to assess each stakeholder's strengths, expertise, …" at bounding box center [112, 141] width 0 height 4
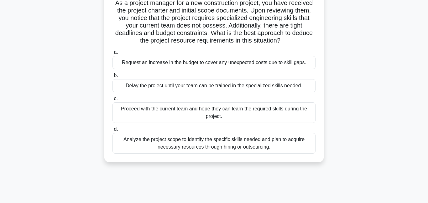
scroll to position [56, 0]
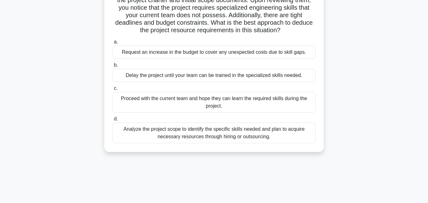
click at [192, 135] on div "Analyze the project scope to identify the specific skills needed and plan to ac…" at bounding box center [213, 133] width 203 height 21
click at [112, 121] on input "d. Analyze the project scope to identify the specific skills needed and plan to…" at bounding box center [112, 119] width 0 height 4
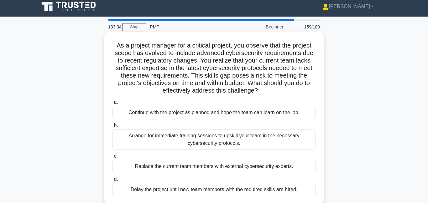
scroll to position [19, 0]
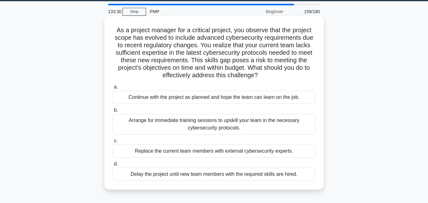
click at [241, 119] on div "Arrange for immediate training sessions to upskill your team in the necessary c…" at bounding box center [213, 124] width 203 height 21
click at [112, 112] on input "b. Arrange for immediate training sessions to upskill your team in the necessar…" at bounding box center [112, 110] width 0 height 4
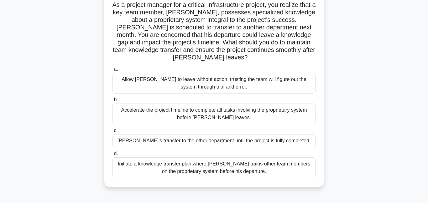
scroll to position [51, 0]
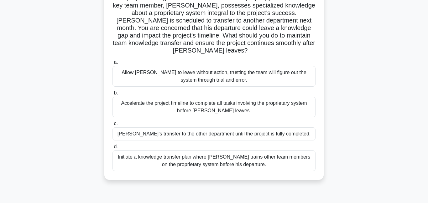
click at [223, 152] on div "Initiate a knowledge transfer plan where Carlos trains other team members on th…" at bounding box center [213, 161] width 203 height 21
click at [112, 149] on input "d. Initiate a knowledge transfer plan where Carlos trains other team members on…" at bounding box center [112, 147] width 0 height 4
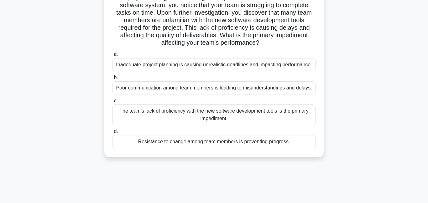
scroll to position [59, 0]
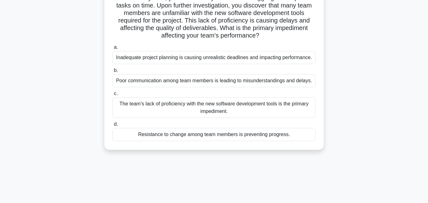
click at [218, 107] on div "The team's lack of proficiency with the new software development tools is the p…" at bounding box center [213, 107] width 203 height 21
click at [112, 96] on input "c. The team's lack of proficiency with the new software development tools is th…" at bounding box center [112, 94] width 0 height 4
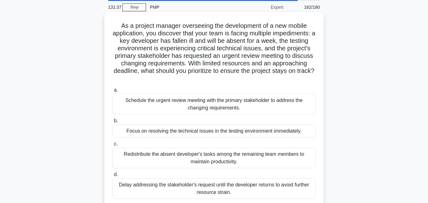
scroll to position [27, 0]
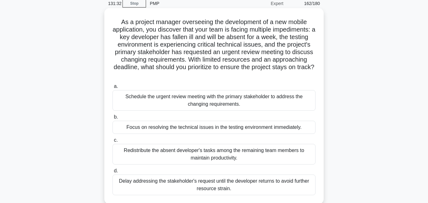
click at [206, 106] on div "Schedule the urgent review meeting with the primary stakeholder to address the …" at bounding box center [213, 100] width 203 height 21
click at [112, 89] on input "a. Schedule the urgent review meeting with the primary stakeholder to address t…" at bounding box center [112, 87] width 0 height 4
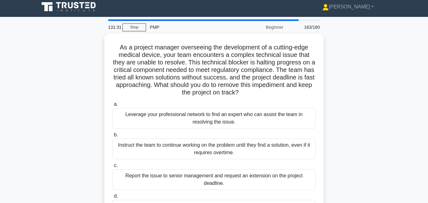
scroll to position [0, 0]
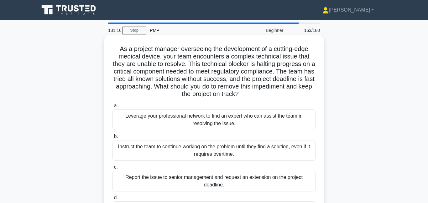
drag, startPoint x: 193, startPoint y: 73, endPoint x: 249, endPoint y: 94, distance: 60.0
click at [249, 94] on h5 "As a project manager overseeing the development of a cutting-edge medical devic…" at bounding box center [214, 71] width 204 height 53
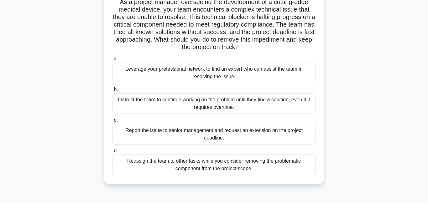
scroll to position [51, 0]
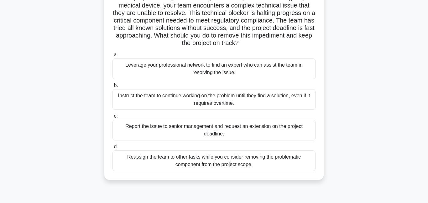
click at [234, 72] on div "Leverage your professional network to find an expert who can assist the team in…" at bounding box center [213, 69] width 203 height 21
click at [112, 57] on input "a. Leverage your professional network to find an expert who can assist the team…" at bounding box center [112, 55] width 0 height 4
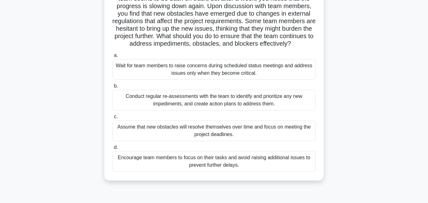
scroll to position [67, 0]
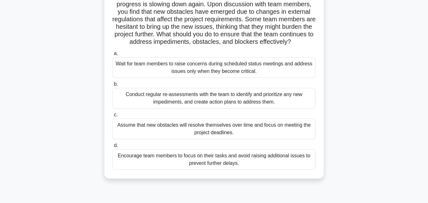
click at [191, 109] on div "Conduct regular re-assessments with the team to identify and prioritize any new…" at bounding box center [213, 98] width 203 height 21
click at [112, 86] on input "b. Conduct regular re-assessments with the team to identify and prioritize any …" at bounding box center [112, 84] width 0 height 4
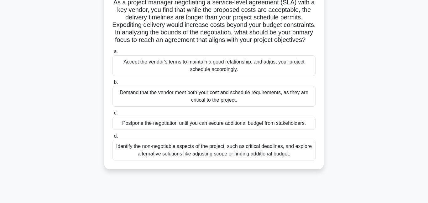
scroll to position [50, 0]
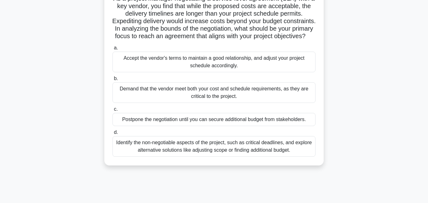
click at [172, 147] on div "Identify the non-negotiable aspects of the project, such as critical deadlines,…" at bounding box center [213, 146] width 203 height 21
click at [112, 135] on input "d. Identify the non-negotiable aspects of the project, such as critical deadlin…" at bounding box center [112, 133] width 0 height 4
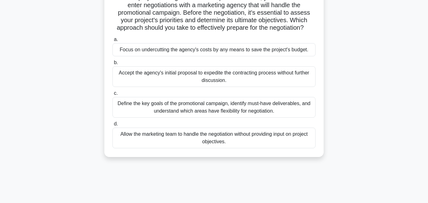
scroll to position [54, 0]
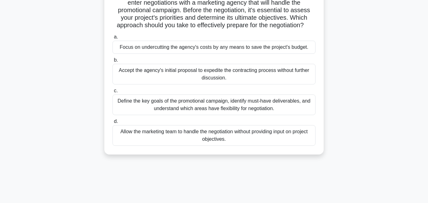
click at [263, 109] on div "Define the key goals of the promotional campaign, identify must-have deliverabl…" at bounding box center [213, 105] width 203 height 21
click at [112, 93] on input "c. Define the key goals of the promotional campaign, identify must-have deliver…" at bounding box center [112, 91] width 0 height 4
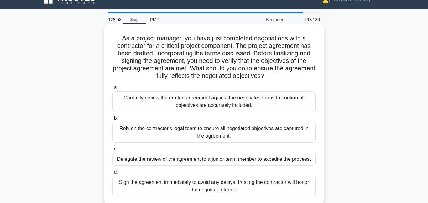
scroll to position [23, 0]
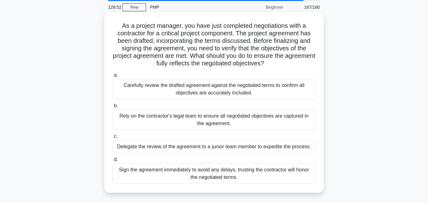
click at [264, 92] on div "Carefully review the drafted agreement against the negotiated terms to confirm …" at bounding box center [213, 89] width 203 height 21
click at [112, 77] on input "a. Carefully review the drafted agreement against the negotiated terms to confi…" at bounding box center [112, 75] width 0 height 4
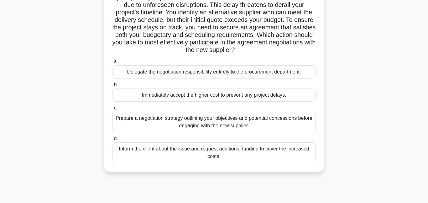
scroll to position [65, 0]
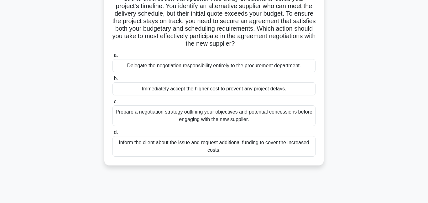
click at [209, 117] on div "Prepare a negotiation strategy outlining your objectives and potential concessi…" at bounding box center [213, 116] width 203 height 21
click at [112, 104] on input "c. Prepare a negotiation strategy outlining your objectives and potential conce…" at bounding box center [112, 102] width 0 height 4
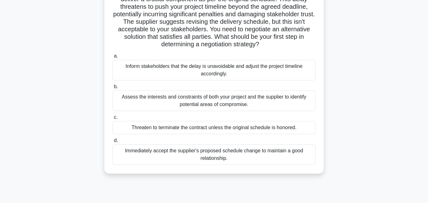
scroll to position [77, 0]
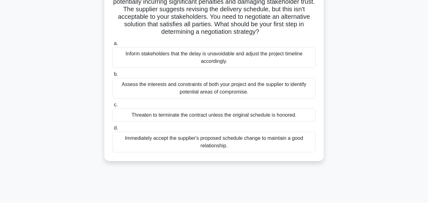
click at [221, 91] on div "Assess the interests and constraints of both your project and the supplier to i…" at bounding box center [213, 88] width 203 height 21
click at [112, 76] on input "b. Assess the interests and constraints of both your project and the supplier t…" at bounding box center [112, 74] width 0 height 4
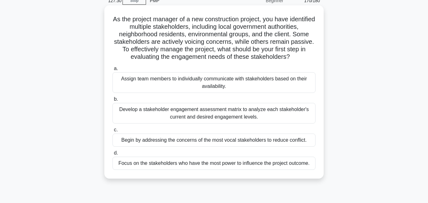
scroll to position [35, 0]
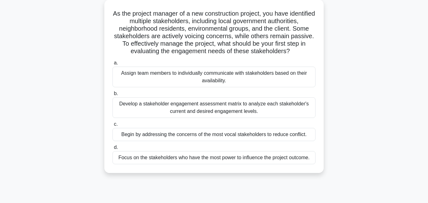
click at [235, 108] on div "Develop a stakeholder engagement assessment matrix to analyze each stakeholder'…" at bounding box center [213, 107] width 203 height 21
click at [112, 96] on input "b. Develop a stakeholder engagement assessment matrix to analyze each stakehold…" at bounding box center [112, 94] width 0 height 4
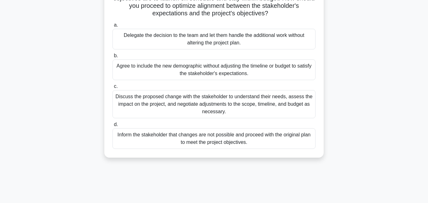
scroll to position [84, 0]
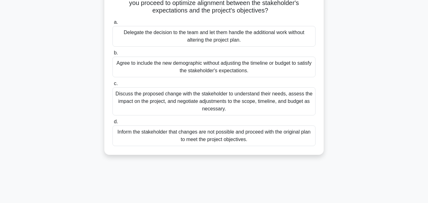
click at [189, 99] on div "Discuss the proposed change with the stakeholder to understand their needs, ass…" at bounding box center [213, 101] width 203 height 28
click at [112, 86] on input "c. Discuss the proposed change with the stakeholder to understand their needs, …" at bounding box center [112, 84] width 0 height 4
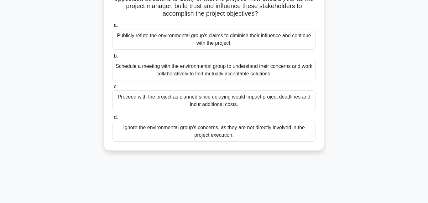
scroll to position [93, 0]
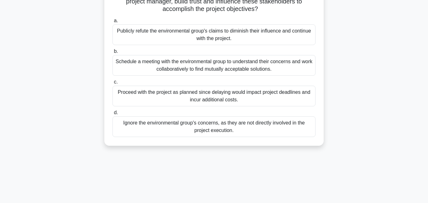
click at [171, 69] on div "Schedule a meeting with the environmental group to understand their concerns an…" at bounding box center [213, 65] width 203 height 21
click at [112, 54] on input "b. Schedule a meeting with the environmental group to understand their concerns…" at bounding box center [112, 51] width 0 height 4
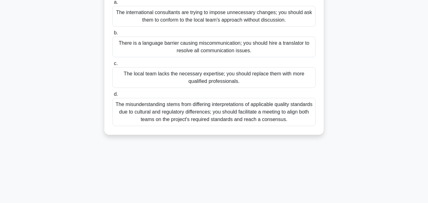
scroll to position [112, 0]
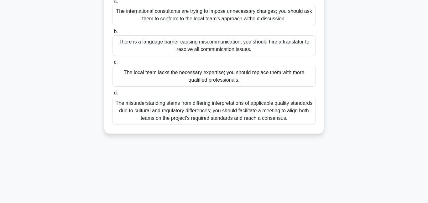
click at [169, 111] on div "The misunderstanding stems from differing interpretations of applicable quality…" at bounding box center [213, 111] width 203 height 28
click at [112, 95] on input "d. The misunderstanding stems from differing interpretations of applicable qual…" at bounding box center [112, 93] width 0 height 4
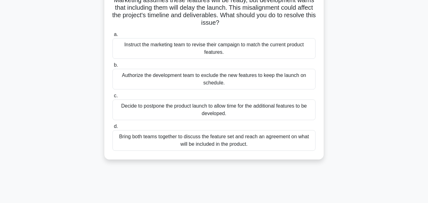
scroll to position [75, 0]
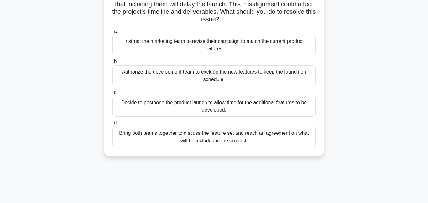
click at [239, 139] on div "Bring both teams together to discuss the feature set and reach an agreement on …" at bounding box center [213, 137] width 203 height 21
click at [112, 125] on input "d. Bring both teams together to discuss the feature set and reach an agreement …" at bounding box center [112, 123] width 0 height 4
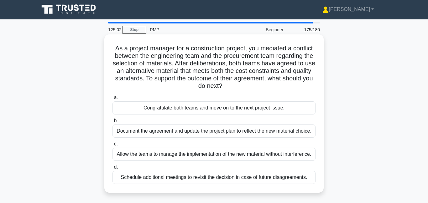
scroll to position [19, 0]
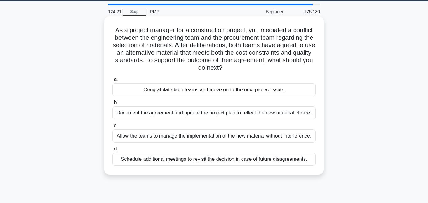
click at [200, 115] on div "Document the agreement and update the project plan to reflect the new material …" at bounding box center [213, 112] width 203 height 13
click at [112, 105] on input "b. Document the agreement and update the project plan to reflect the new materi…" at bounding box center [112, 103] width 0 height 4
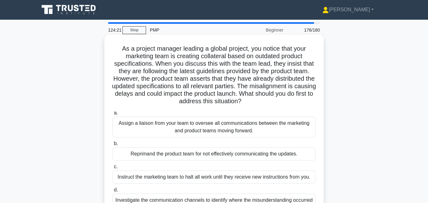
scroll to position [0, 0]
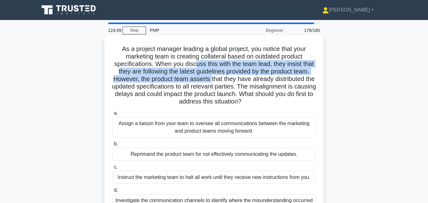
drag, startPoint x: 197, startPoint y: 63, endPoint x: 211, endPoint y: 80, distance: 23.1
click at [211, 80] on h5 "As a project manager leading a global project, you notice that your marketing t…" at bounding box center [214, 75] width 204 height 61
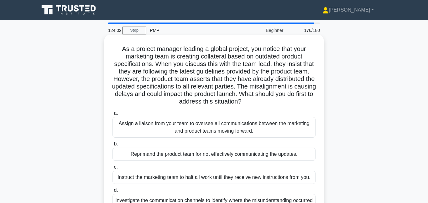
click at [217, 78] on h5 "As a project manager leading a global project, you notice that your marketing t…" at bounding box center [214, 75] width 204 height 61
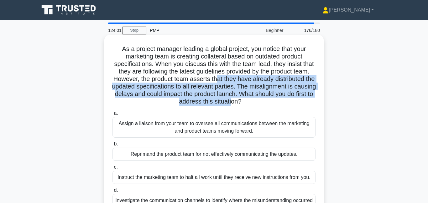
drag, startPoint x: 217, startPoint y: 78, endPoint x: 231, endPoint y: 100, distance: 26.2
click at [231, 100] on h5 "As a project manager leading a global project, you notice that your marketing t…" at bounding box center [214, 75] width 204 height 61
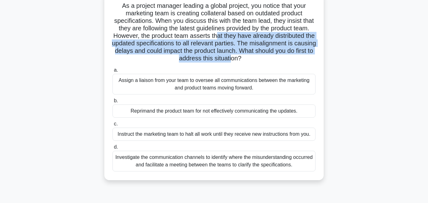
scroll to position [28, 0]
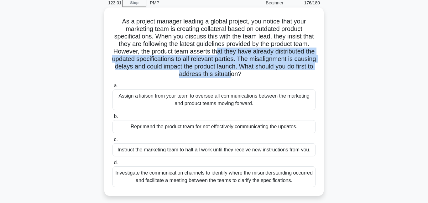
drag, startPoint x: 179, startPoint y: 35, endPoint x: 255, endPoint y: 72, distance: 85.2
click at [255, 72] on h5 "As a project manager leading a global project, you notice that your marketing t…" at bounding box center [214, 48] width 204 height 61
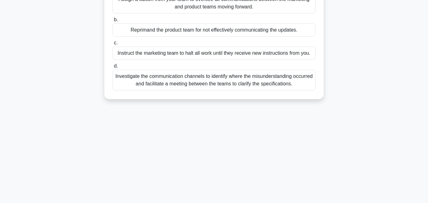
scroll to position [125, 0]
click at [204, 81] on div "Investigate the communication channels to identify where the misunderstanding o…" at bounding box center [213, 80] width 203 height 21
click at [112, 68] on input "d. Investigate the communication channels to identify where the misunderstandin…" at bounding box center [112, 66] width 0 height 4
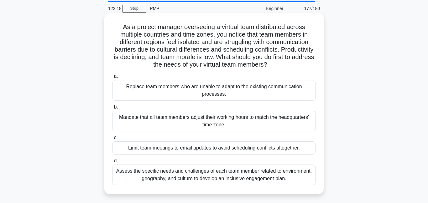
scroll to position [28, 0]
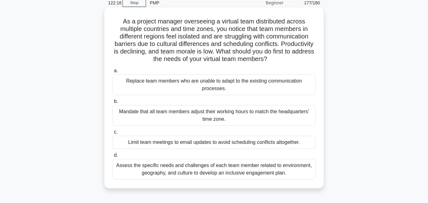
click at [219, 168] on div "Assess the specific needs and challenges of each team member related to environ…" at bounding box center [213, 169] width 203 height 21
click at [112, 158] on input "d. Assess the specific needs and challenges of each team member related to envi…" at bounding box center [112, 155] width 0 height 4
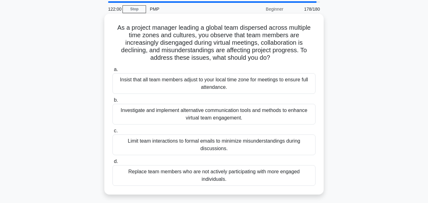
scroll to position [22, 0]
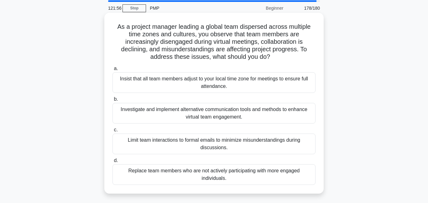
click at [260, 115] on div "Investigate and implement alternative communication tools and methods to enhanc…" at bounding box center [213, 113] width 203 height 21
click at [112, 101] on input "b. Investigate and implement alternative communication tools and methods to enh…" at bounding box center [112, 99] width 0 height 4
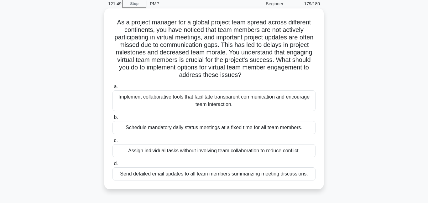
scroll to position [38, 0]
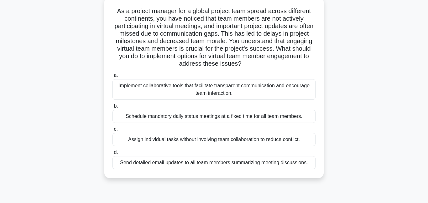
click at [187, 90] on div "Implement collaborative tools that facilitate transparent communication and enc…" at bounding box center [213, 89] width 203 height 21
click at [112, 78] on input "a. Implement collaborative tools that facilitate transparent communication and …" at bounding box center [112, 76] width 0 height 4
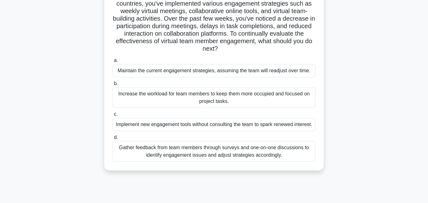
scroll to position [58, 0]
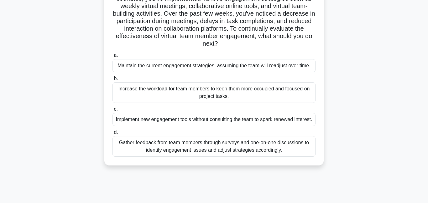
click at [179, 157] on div "Gather feedback from team members through surveys and one-on-one discussions to…" at bounding box center [213, 146] width 203 height 21
click at [112, 135] on input "d. Gather feedback from team members through surveys and one-on-one discussions…" at bounding box center [112, 133] width 0 height 4
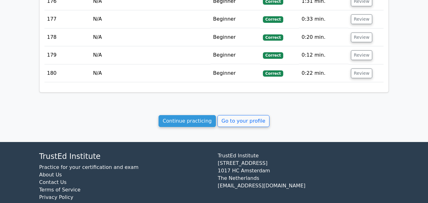
scroll to position [3783, 0]
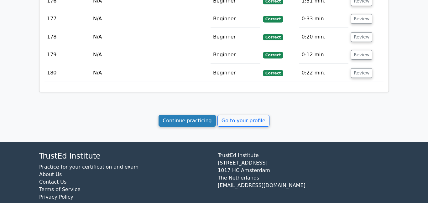
click at [173, 115] on link "Continue practicing" at bounding box center [186, 121] width 57 height 12
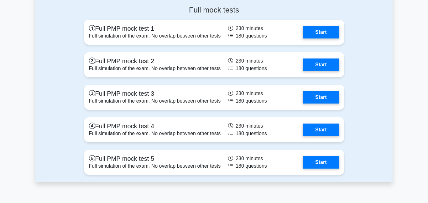
scroll to position [2157, 0]
